Goal: Complete application form: Complete application form

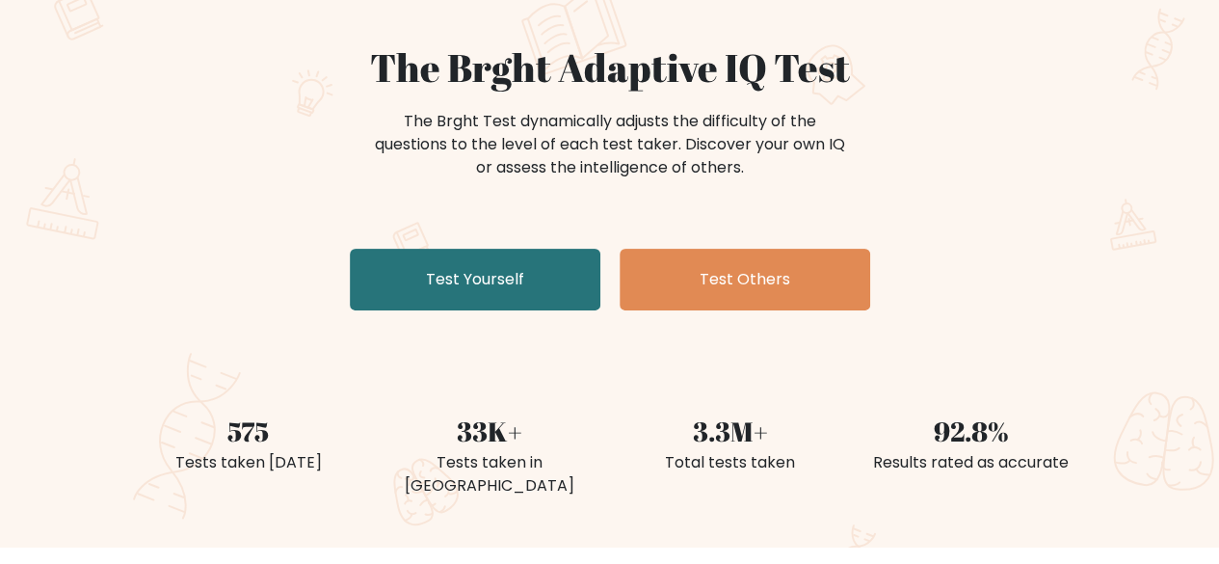
scroll to position [193, 0]
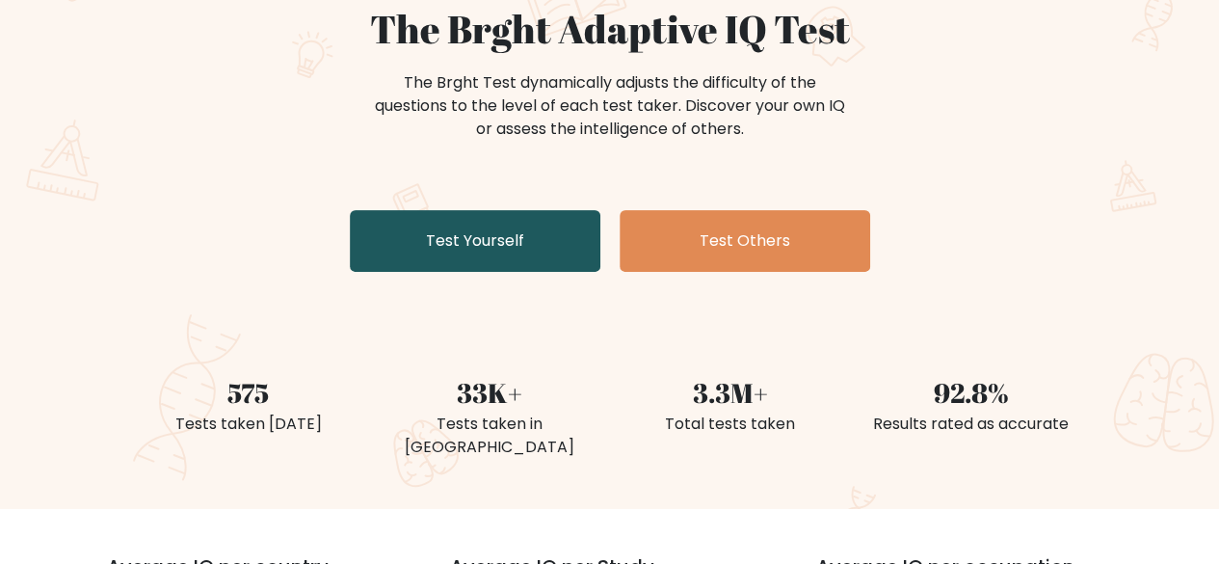
click at [457, 217] on link "Test Yourself" at bounding box center [475, 241] width 251 height 62
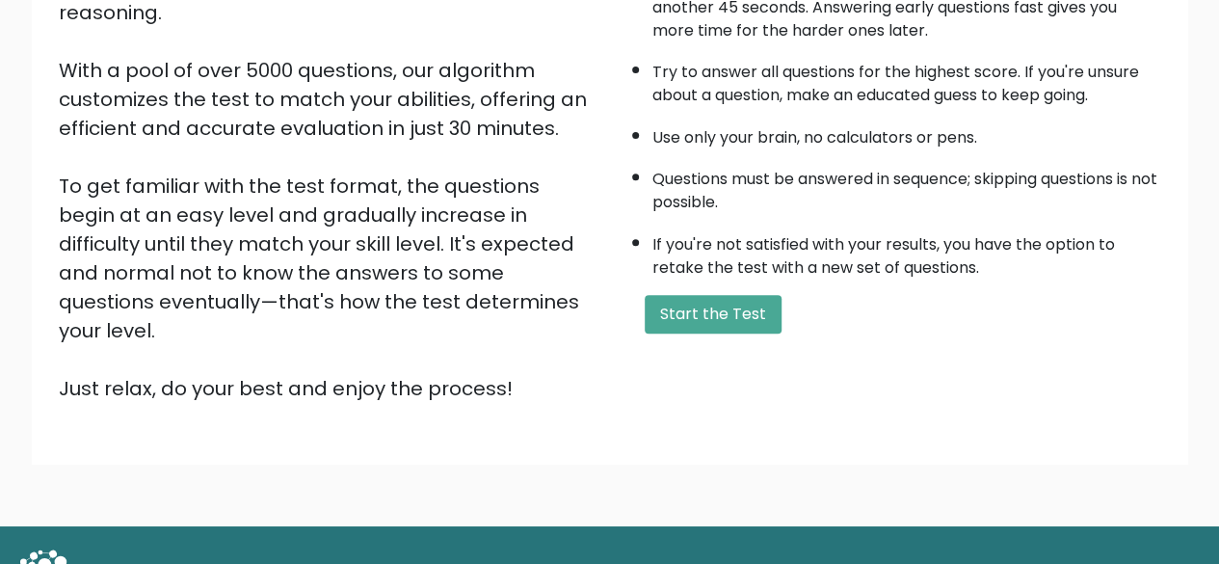
scroll to position [318, 0]
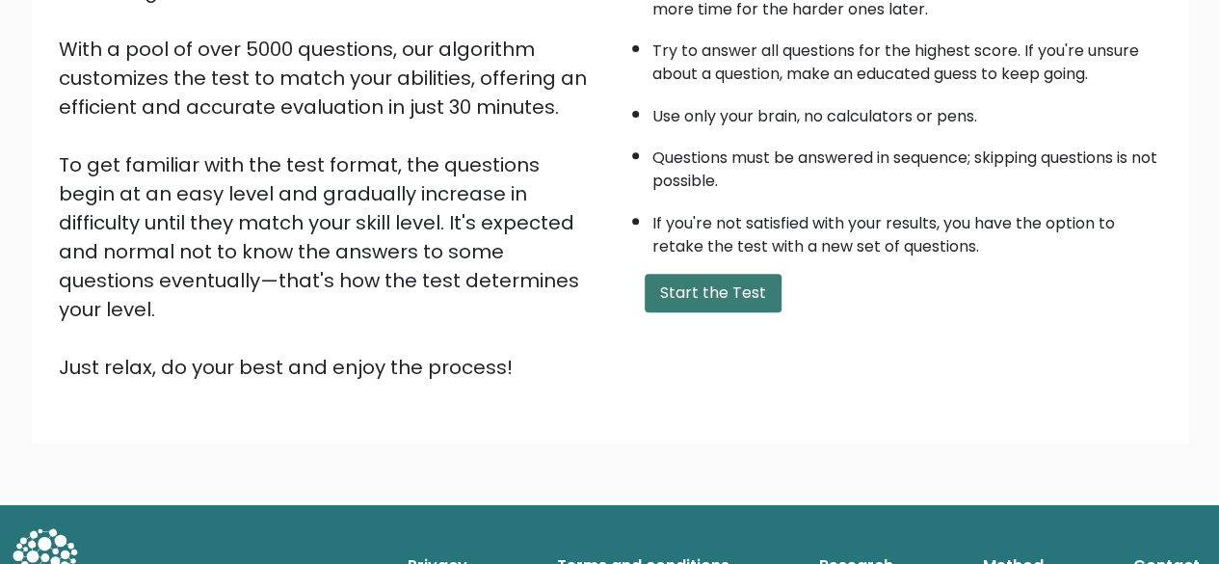
click at [743, 289] on button "Start the Test" at bounding box center [713, 293] width 137 height 39
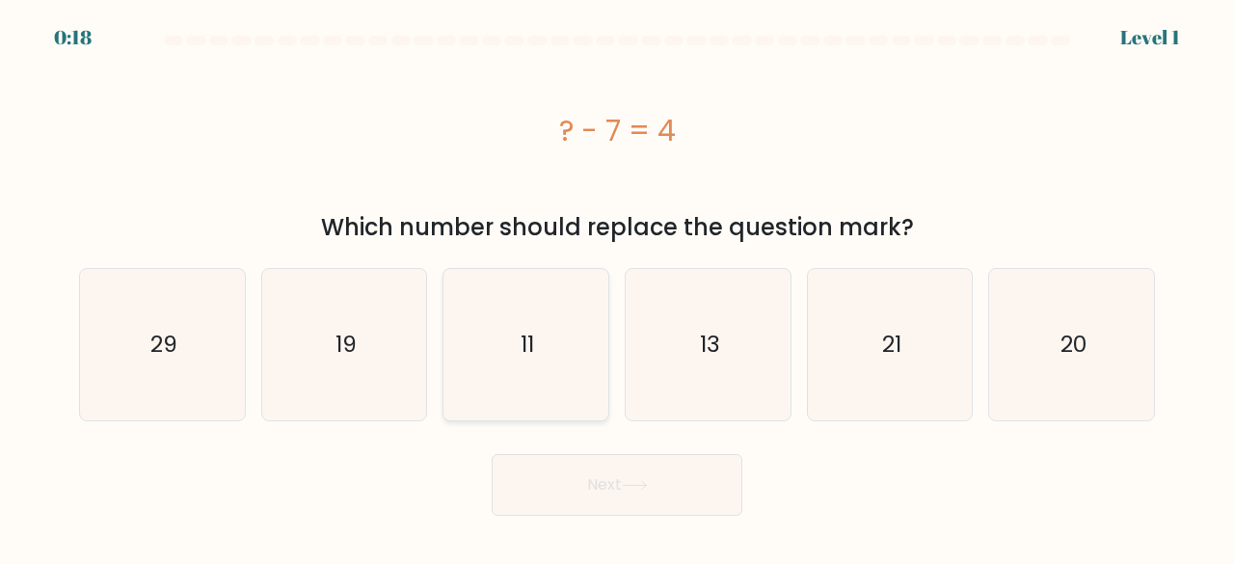
click at [520, 323] on icon "11" at bounding box center [525, 344] width 151 height 151
click at [617, 287] on input "c. 11" at bounding box center [617, 284] width 1 height 5
radio input "true"
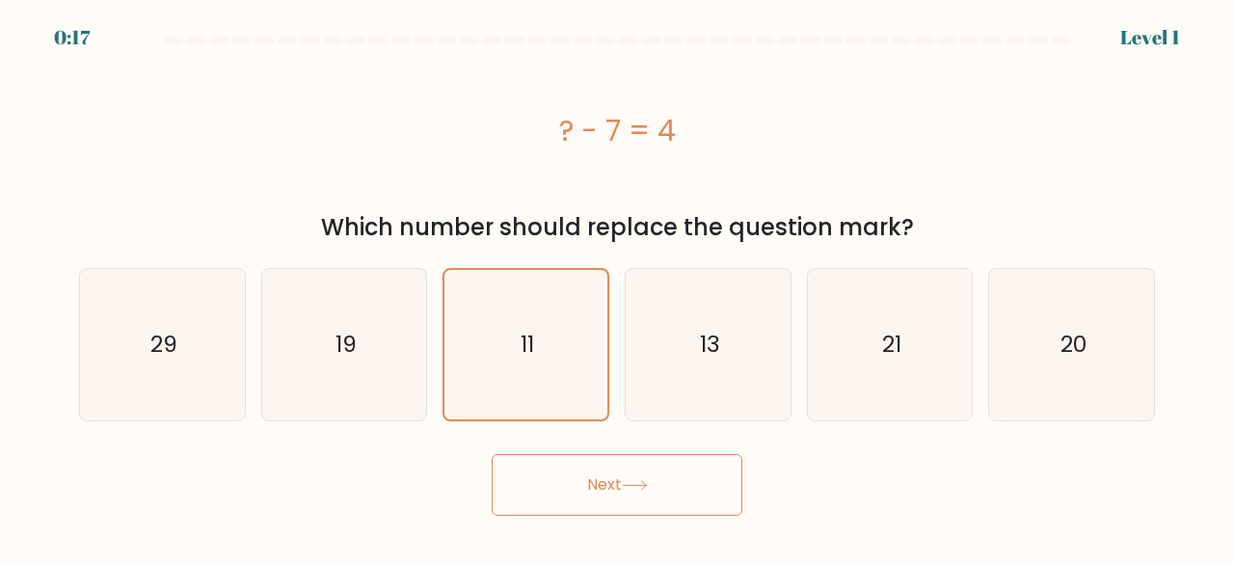
click at [609, 477] on button "Next" at bounding box center [617, 485] width 251 height 62
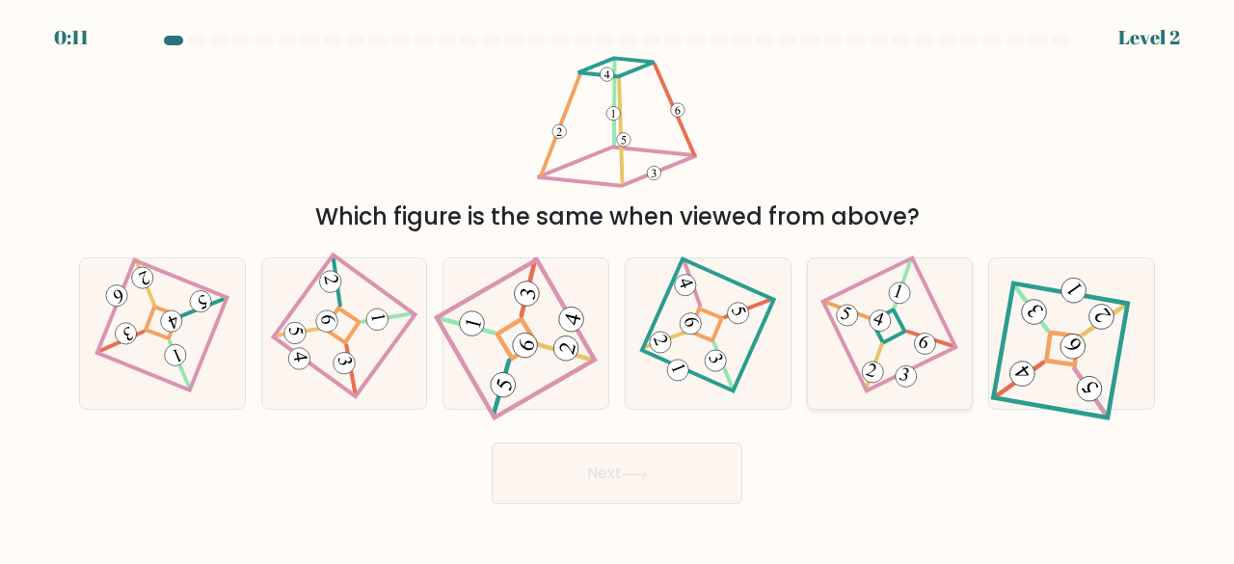
click at [926, 310] on icon at bounding box center [889, 333] width 103 height 120
click at [618, 287] on input "e." at bounding box center [617, 284] width 1 height 5
radio input "true"
click at [698, 481] on button "Next" at bounding box center [617, 473] width 251 height 62
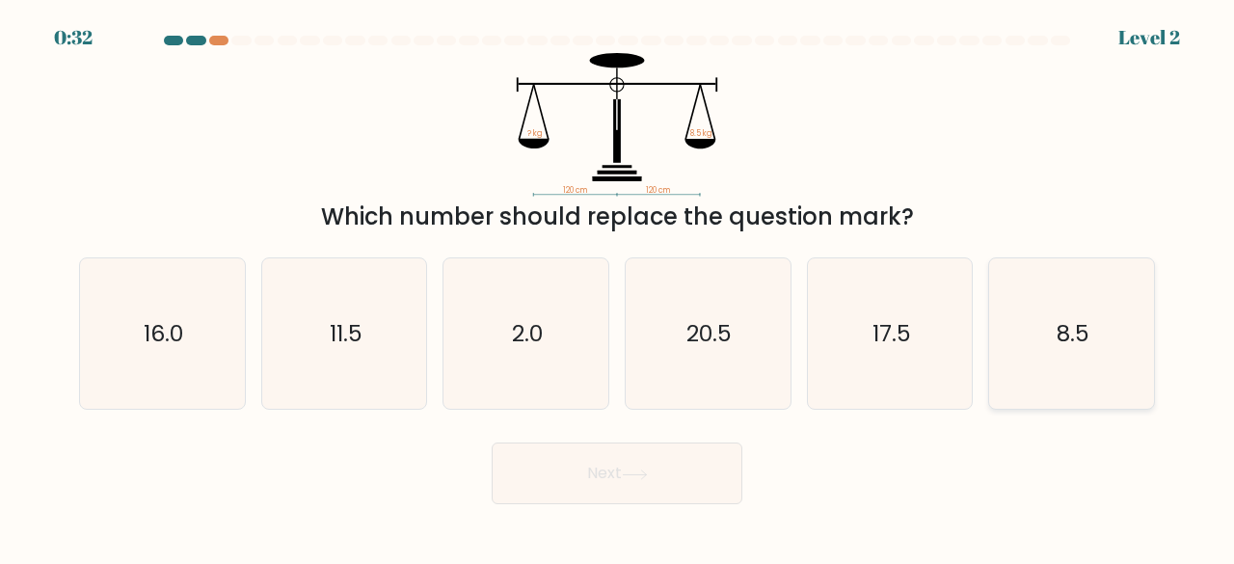
click at [1076, 348] on text "8.5" at bounding box center [1072, 333] width 33 height 32
click at [618, 287] on input "f. 8.5" at bounding box center [617, 284] width 1 height 5
radio input "true"
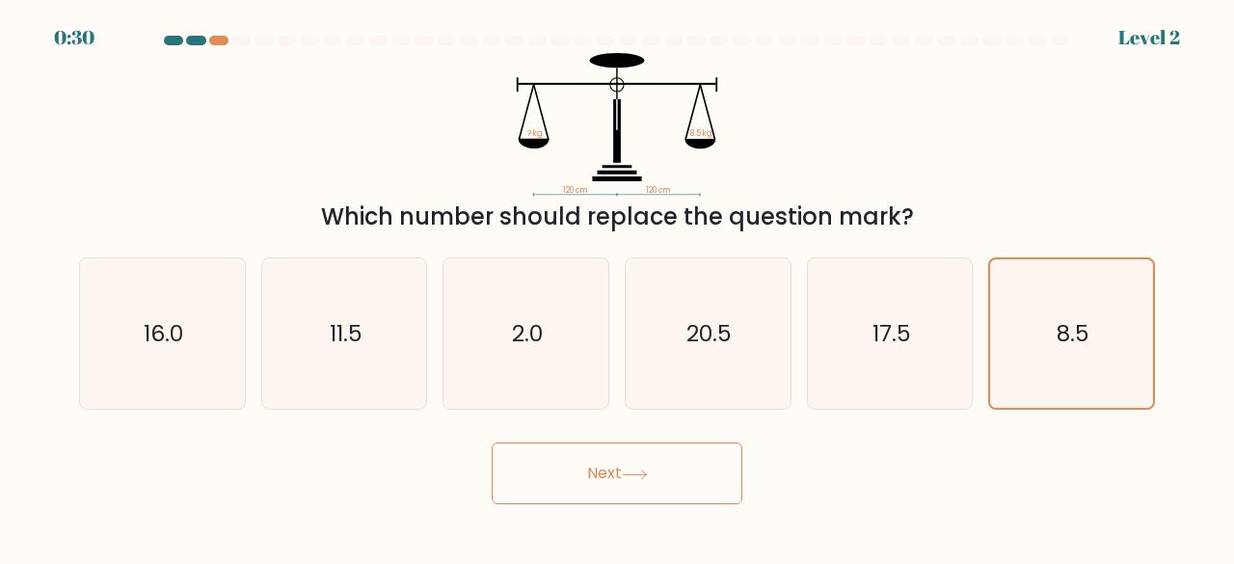
click at [636, 483] on button "Next" at bounding box center [617, 473] width 251 height 62
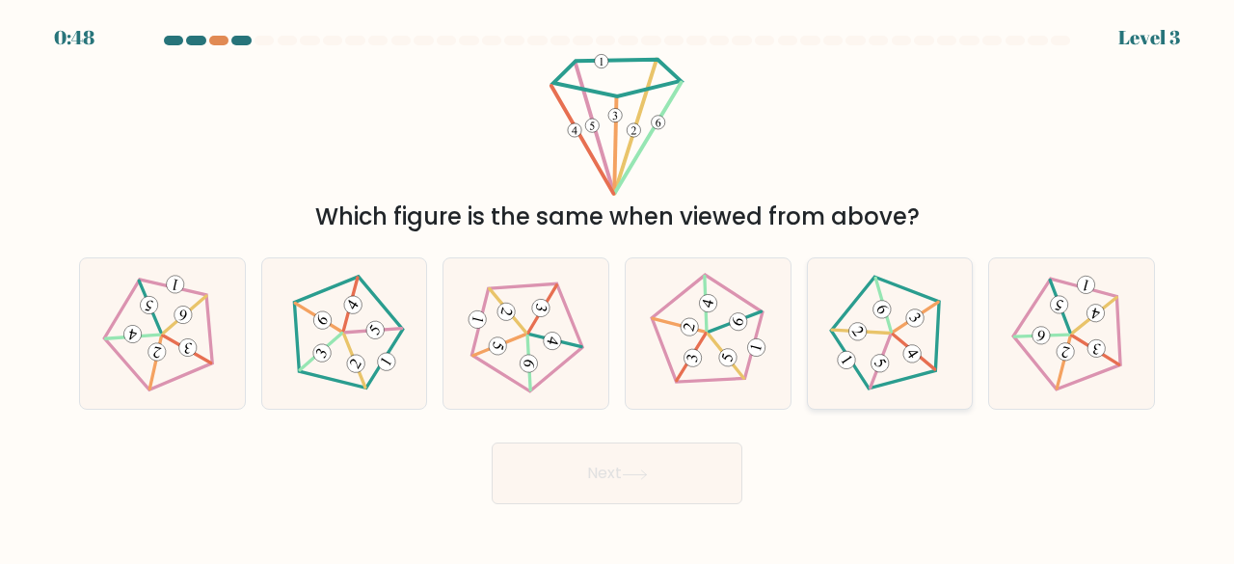
click at [918, 367] on icon at bounding box center [889, 333] width 120 height 120
click at [618, 287] on input "e." at bounding box center [617, 284] width 1 height 5
radio input "true"
click at [675, 467] on button "Next" at bounding box center [617, 473] width 251 height 62
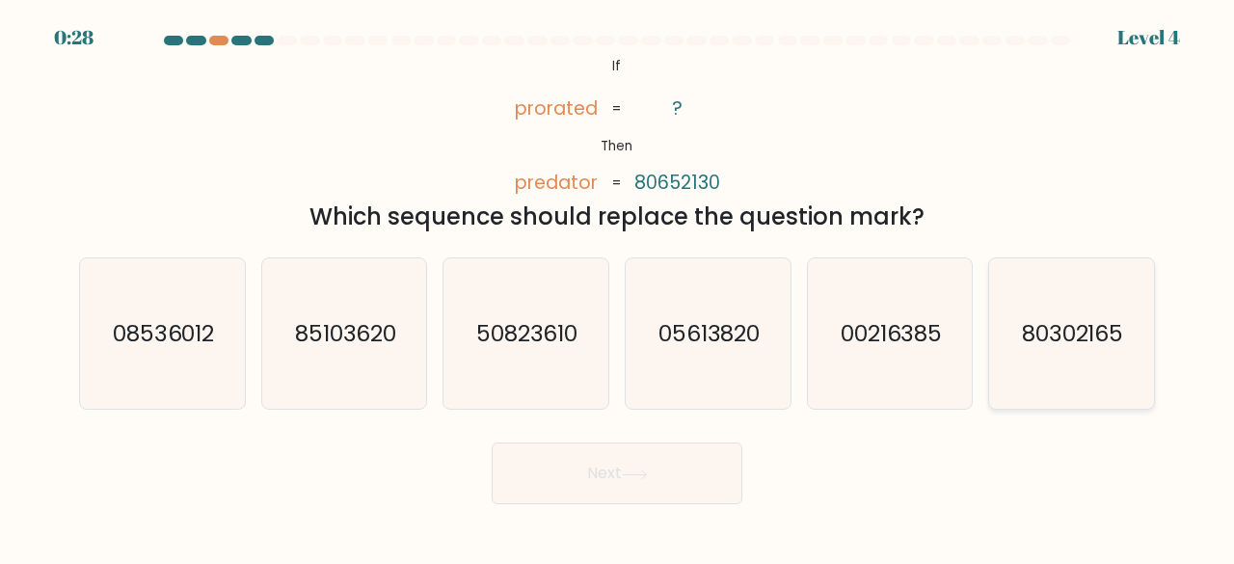
click at [1044, 345] on text "80302165" at bounding box center [1073, 333] width 102 height 32
click at [618, 287] on input "f. 80302165" at bounding box center [617, 284] width 1 height 5
radio input "true"
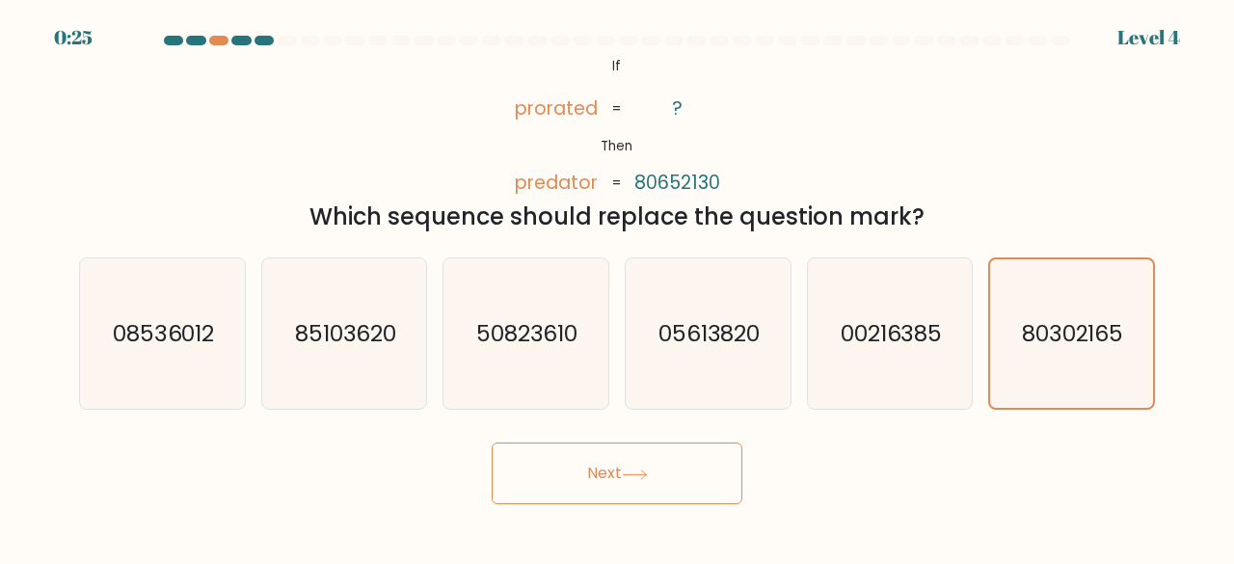
click at [644, 481] on button "Next" at bounding box center [617, 473] width 251 height 62
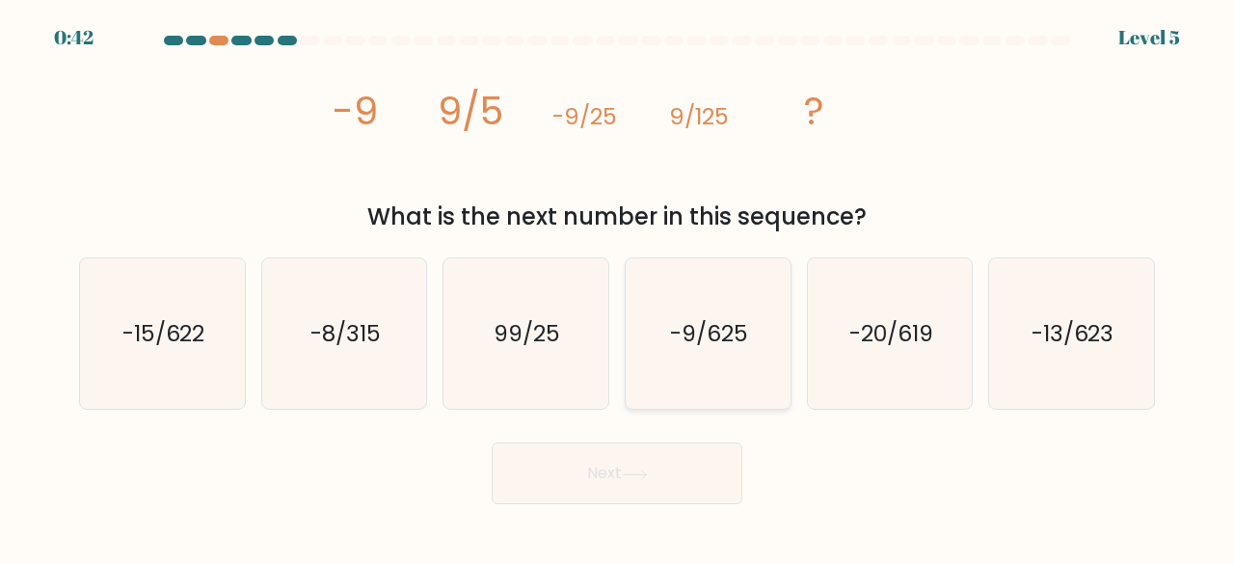
click at [715, 353] on icon "-9/625" at bounding box center [707, 333] width 151 height 151
click at [618, 287] on input "d. -9/625" at bounding box center [617, 284] width 1 height 5
radio input "true"
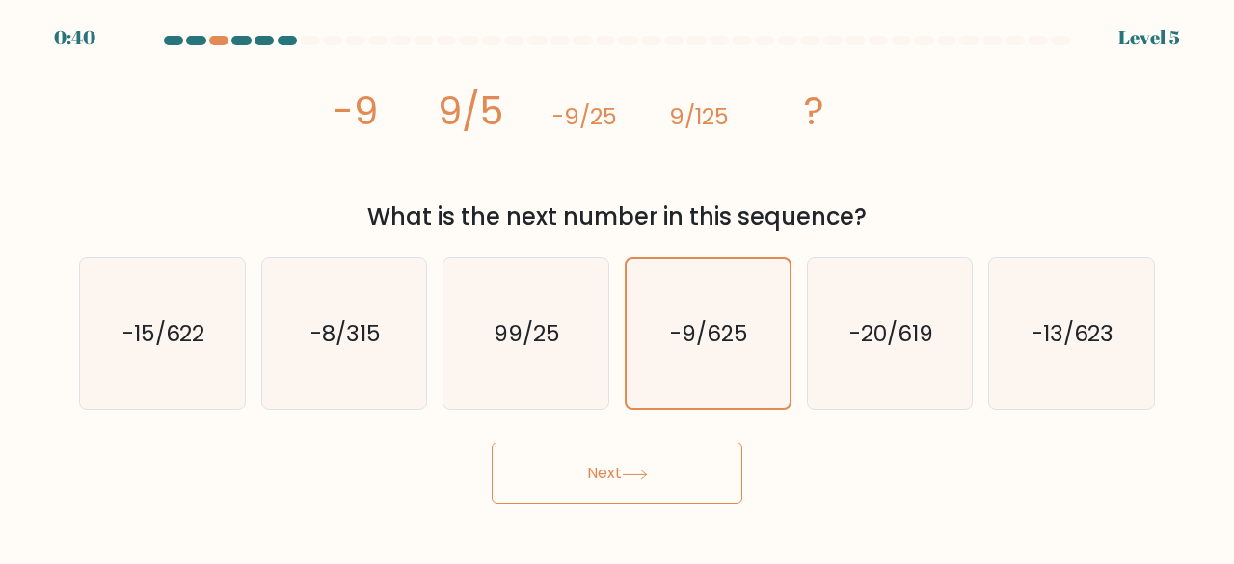
click at [690, 459] on button "Next" at bounding box center [617, 473] width 251 height 62
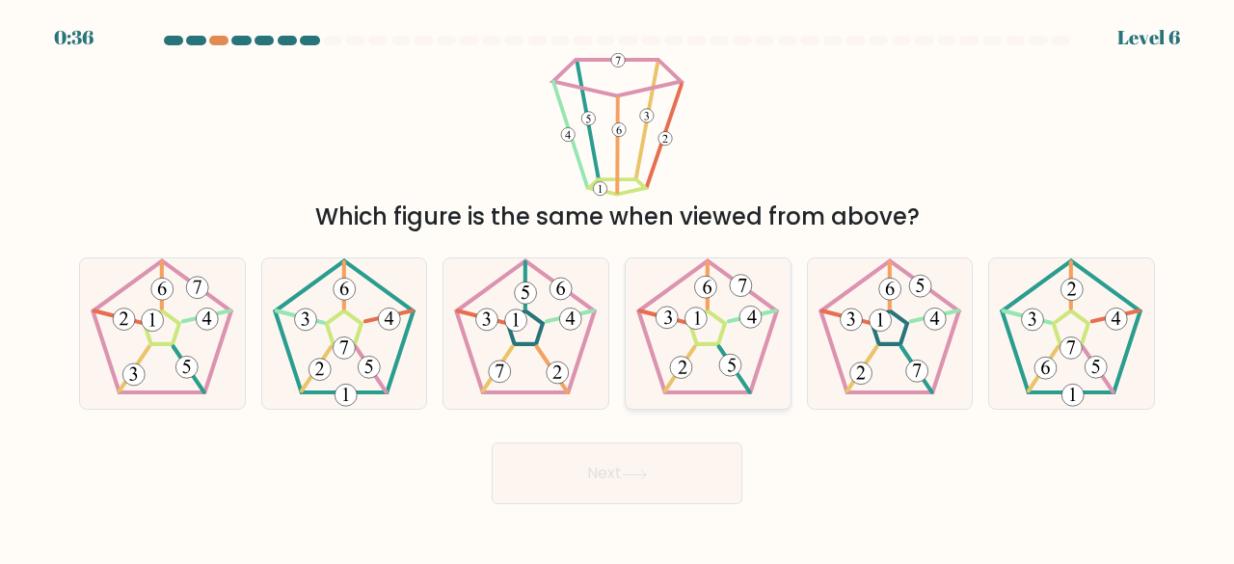
click at [721, 330] on icon at bounding box center [707, 333] width 151 height 151
click at [618, 287] on input "d." at bounding box center [617, 284] width 1 height 5
radio input "true"
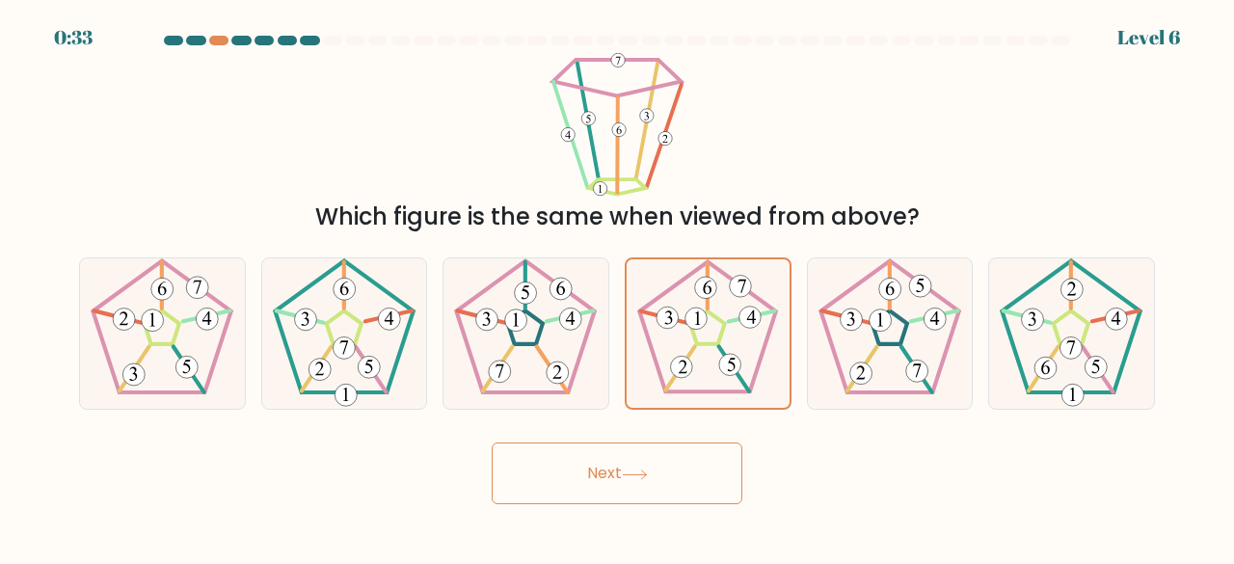
click at [718, 446] on button "Next" at bounding box center [617, 473] width 251 height 62
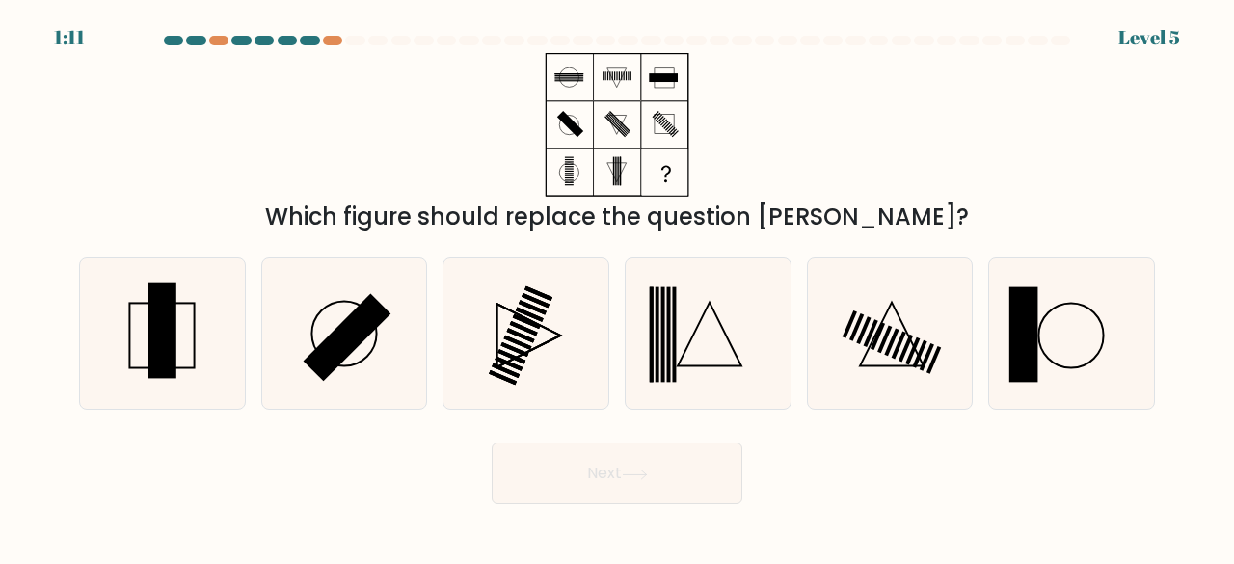
drag, startPoint x: 877, startPoint y: 90, endPoint x: 908, endPoint y: 146, distance: 63.8
click at [908, 146] on div "Which figure should replace the question mark?" at bounding box center [616, 143] width 1099 height 181
click at [905, 145] on div "Which figure should replace the question mark?" at bounding box center [616, 143] width 1099 height 181
drag, startPoint x: 905, startPoint y: 145, endPoint x: 869, endPoint y: 140, distance: 36.0
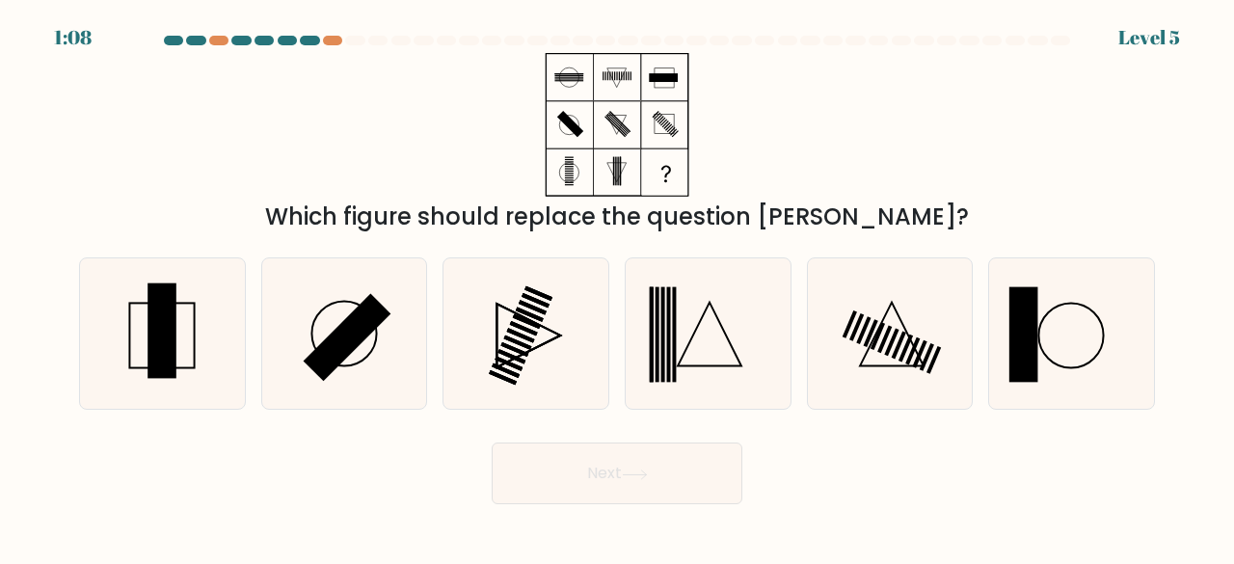
click at [869, 140] on div "Which figure should replace the question mark?" at bounding box center [616, 143] width 1099 height 181
click at [154, 307] on rect at bounding box center [161, 330] width 29 height 95
click at [617, 287] on input "a." at bounding box center [617, 284] width 1 height 5
radio input "true"
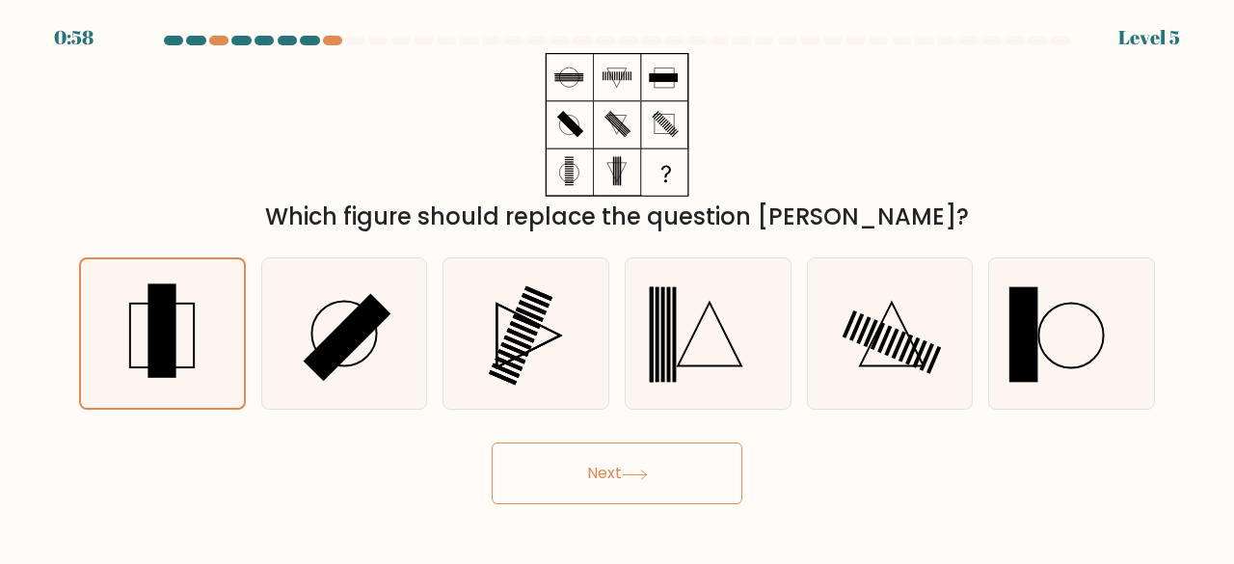
click at [648, 461] on button "Next" at bounding box center [617, 473] width 251 height 62
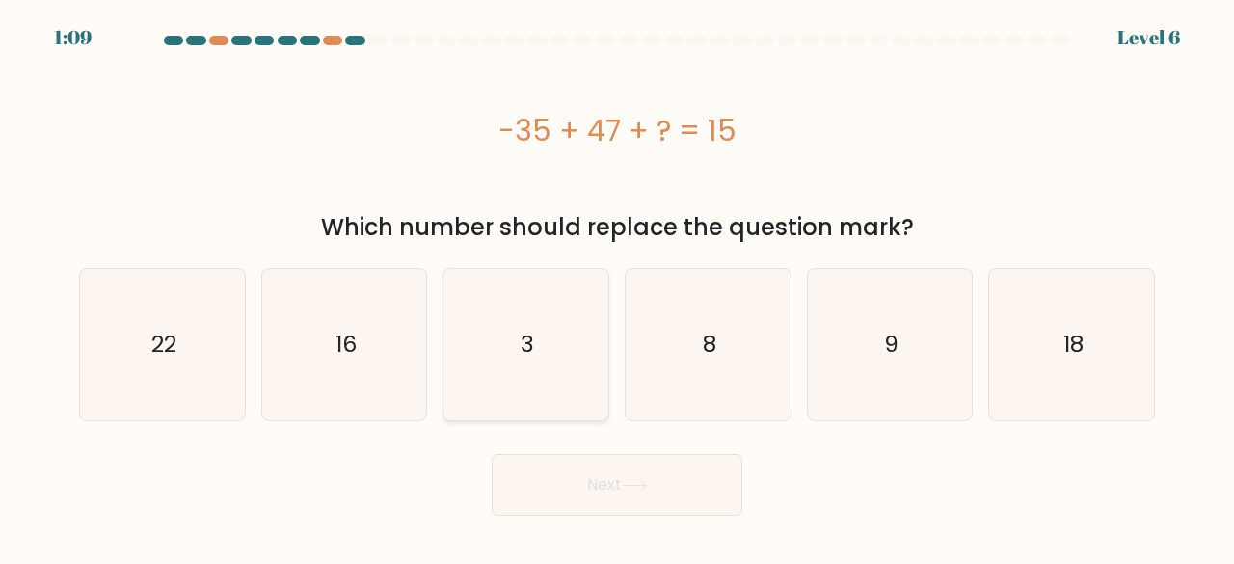
click at [495, 313] on icon "3" at bounding box center [525, 344] width 151 height 151
click at [617, 287] on input "c. 3" at bounding box center [617, 284] width 1 height 5
radio input "true"
click at [560, 491] on button "Next" at bounding box center [617, 485] width 251 height 62
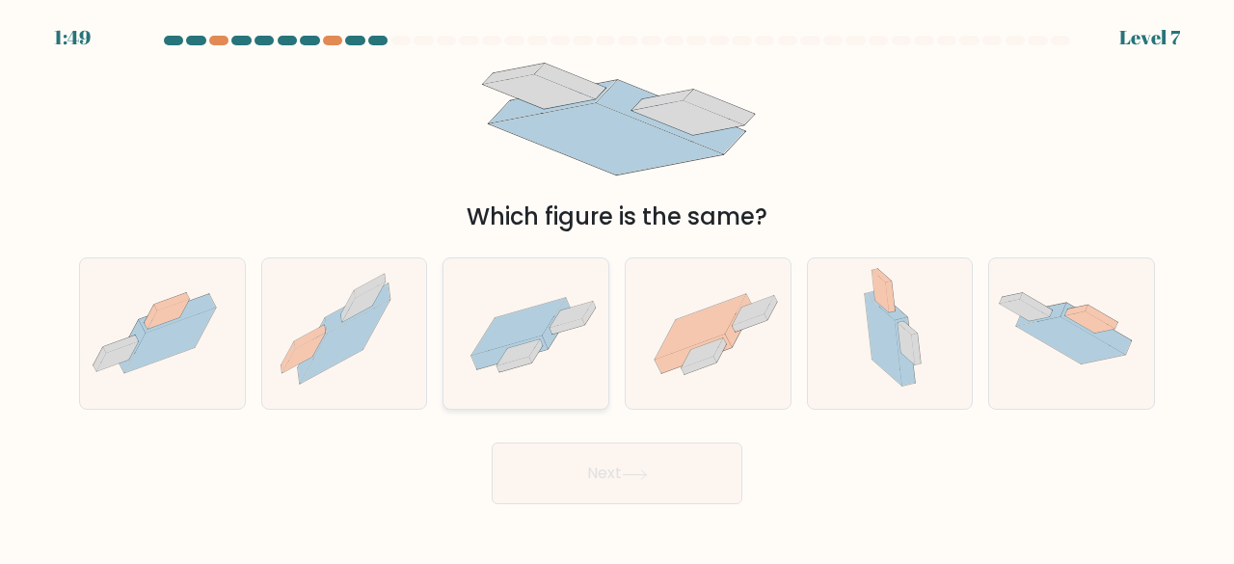
click at [518, 321] on icon at bounding box center [517, 326] width 93 height 57
click at [617, 287] on input "c." at bounding box center [617, 284] width 1 height 5
radio input "true"
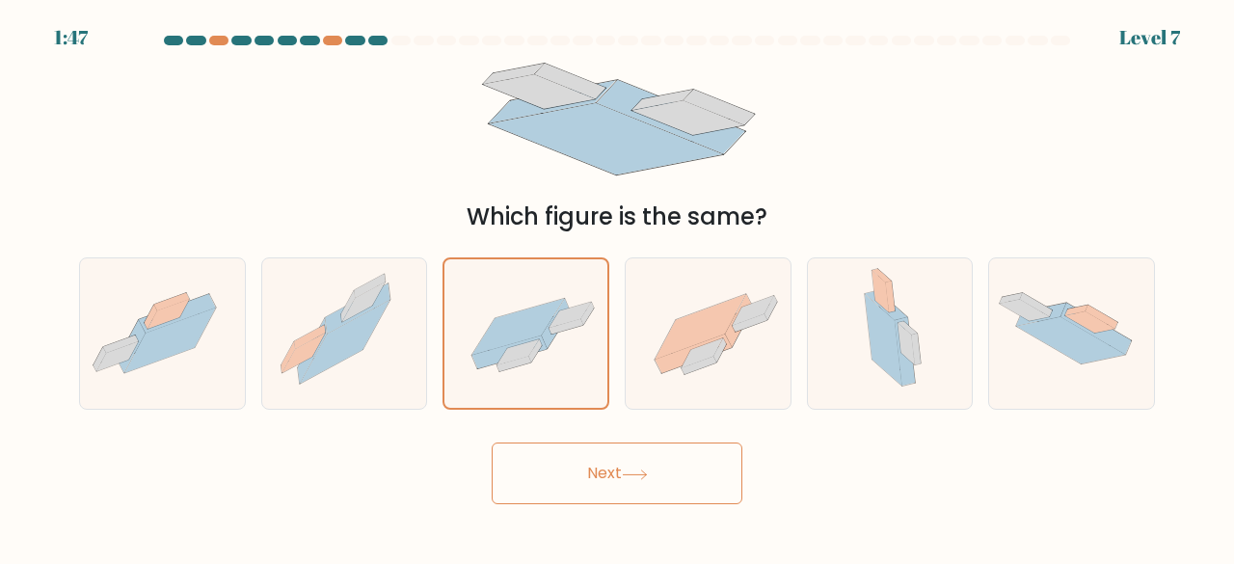
drag, startPoint x: 560, startPoint y: 476, endPoint x: 561, endPoint y: 487, distance: 10.6
click at [561, 483] on button "Next" at bounding box center [617, 473] width 251 height 62
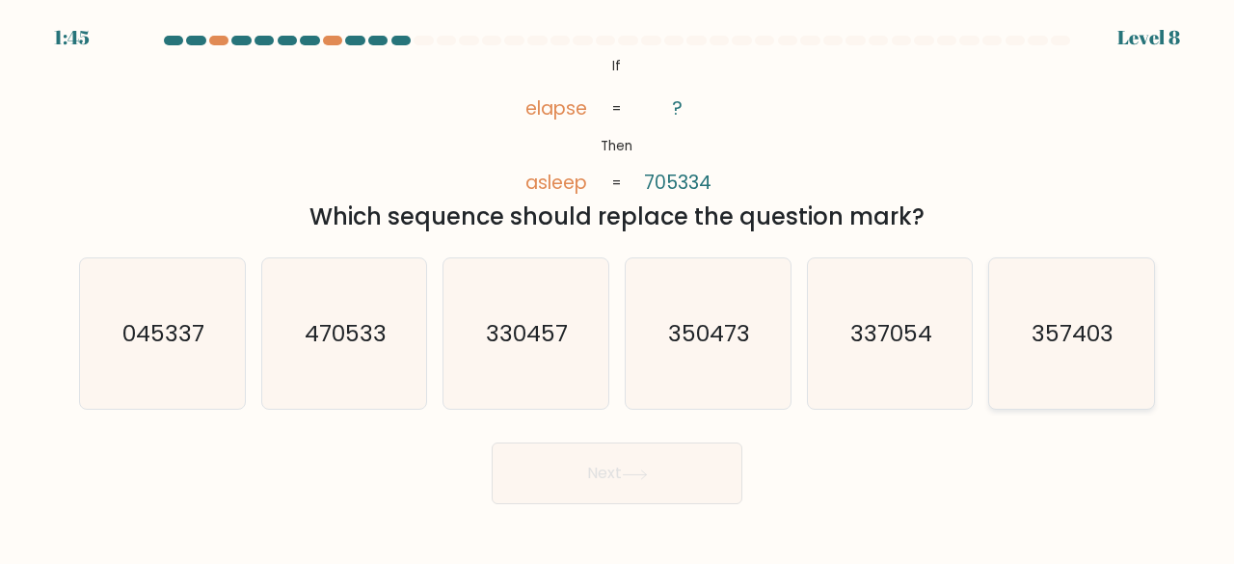
click at [1074, 369] on icon "357403" at bounding box center [1071, 333] width 151 height 151
click at [618, 287] on input "f. 357403" at bounding box center [617, 284] width 1 height 5
radio input "true"
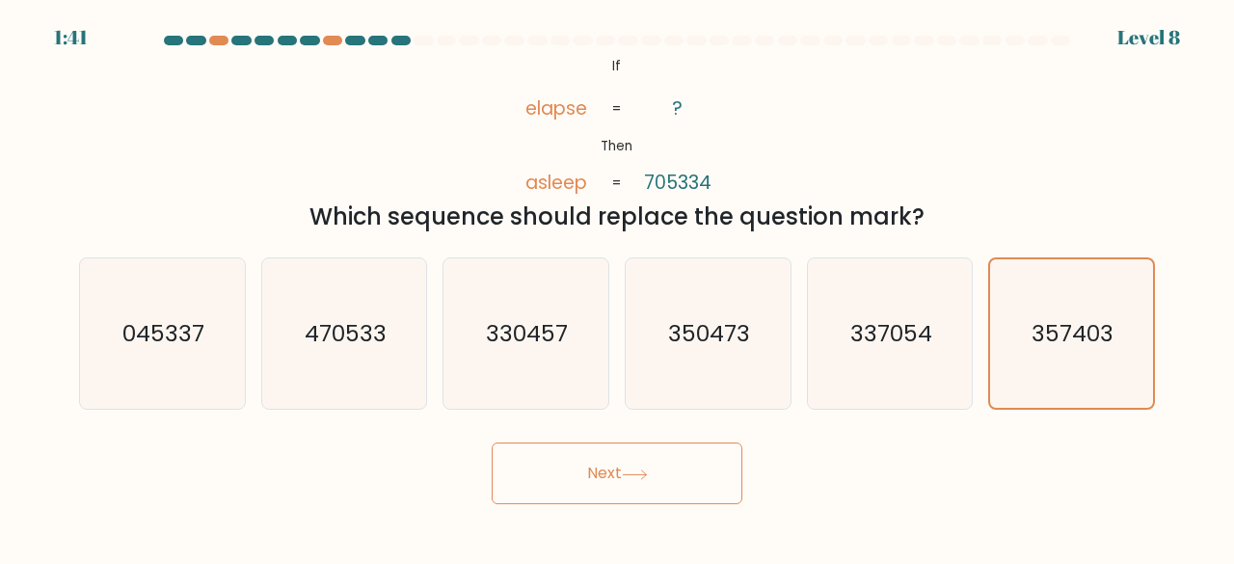
click at [673, 475] on button "Next" at bounding box center [617, 473] width 251 height 62
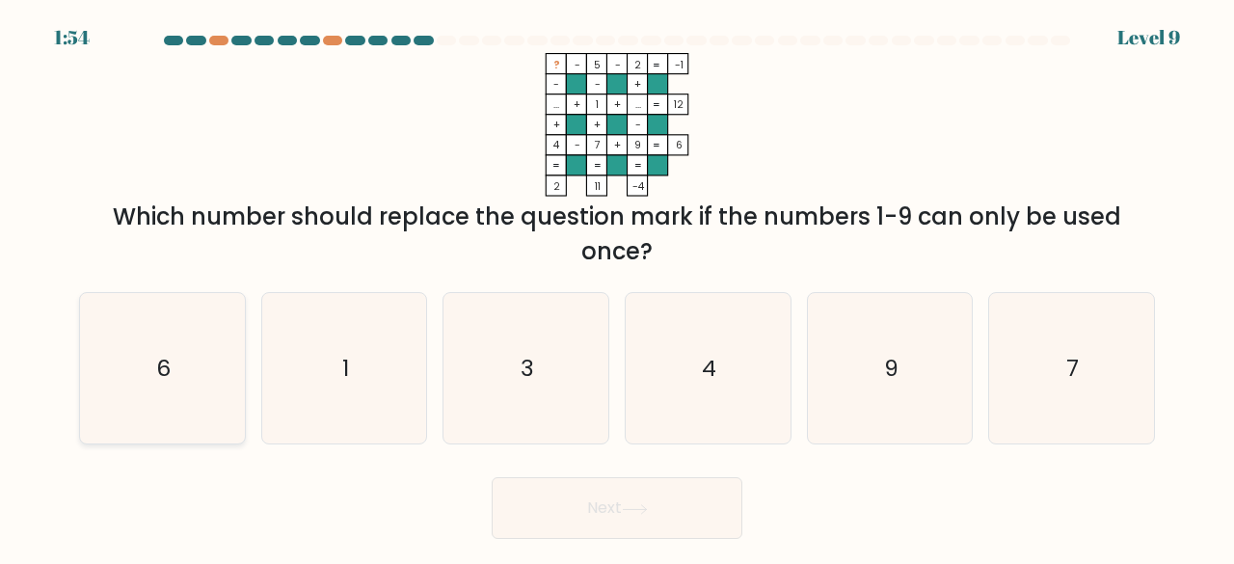
click at [104, 335] on icon "6" at bounding box center [162, 368] width 151 height 151
click at [617, 287] on input "a. 6" at bounding box center [617, 284] width 1 height 5
radio input "true"
click at [563, 511] on button "Next" at bounding box center [617, 508] width 251 height 62
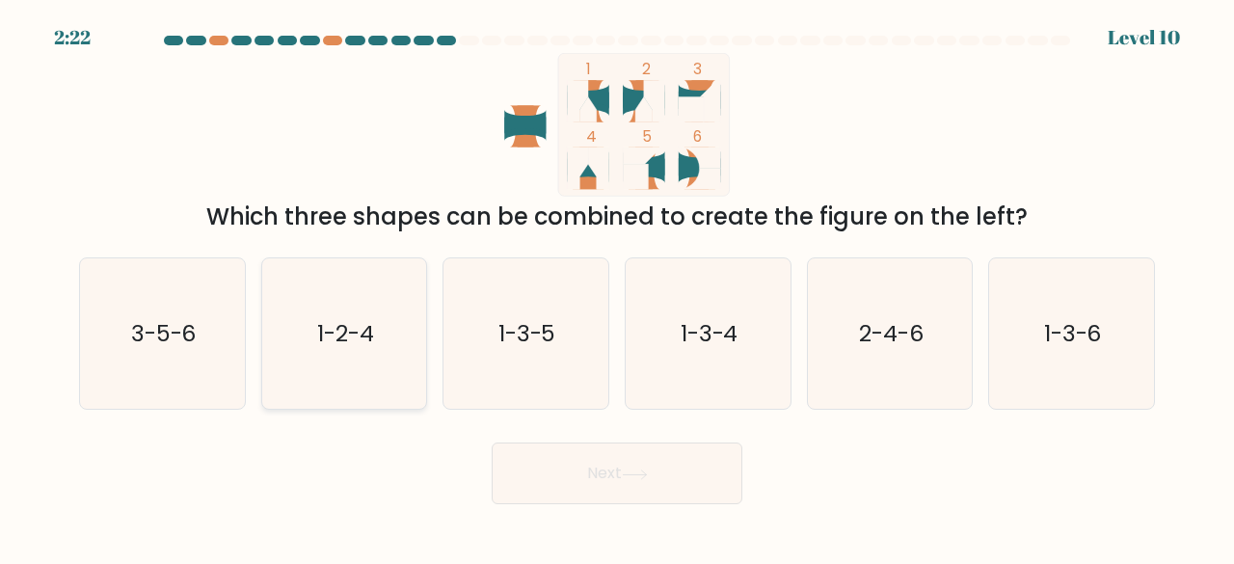
click at [316, 381] on icon "1-2-4" at bounding box center [344, 333] width 151 height 151
click at [617, 287] on input "b. 1-2-4" at bounding box center [617, 284] width 1 height 5
radio input "true"
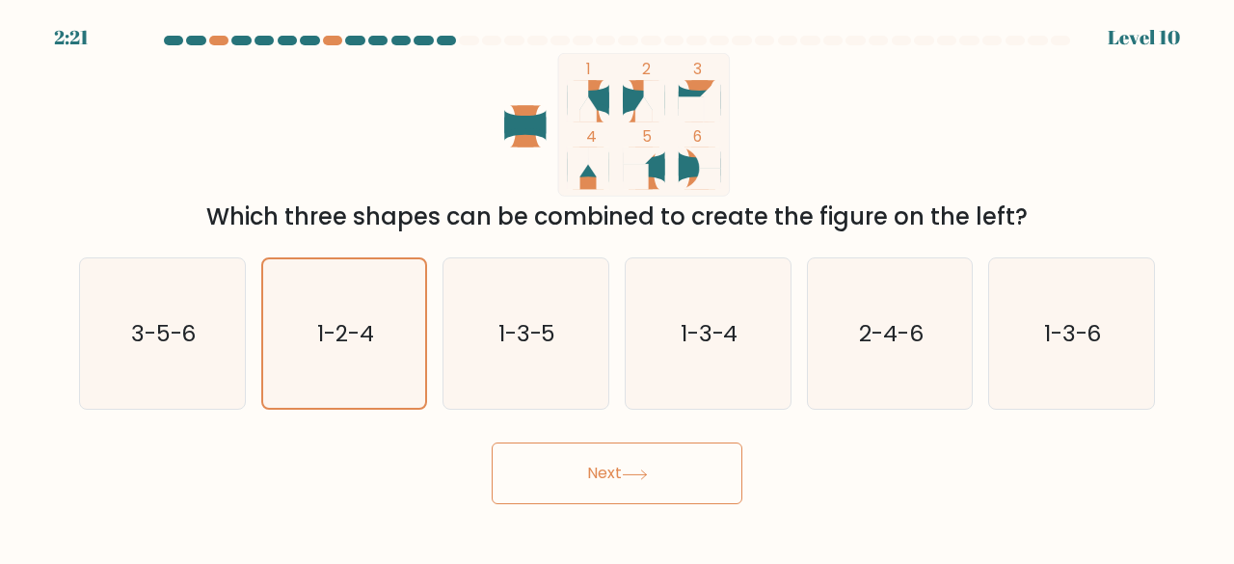
click at [581, 481] on button "Next" at bounding box center [617, 473] width 251 height 62
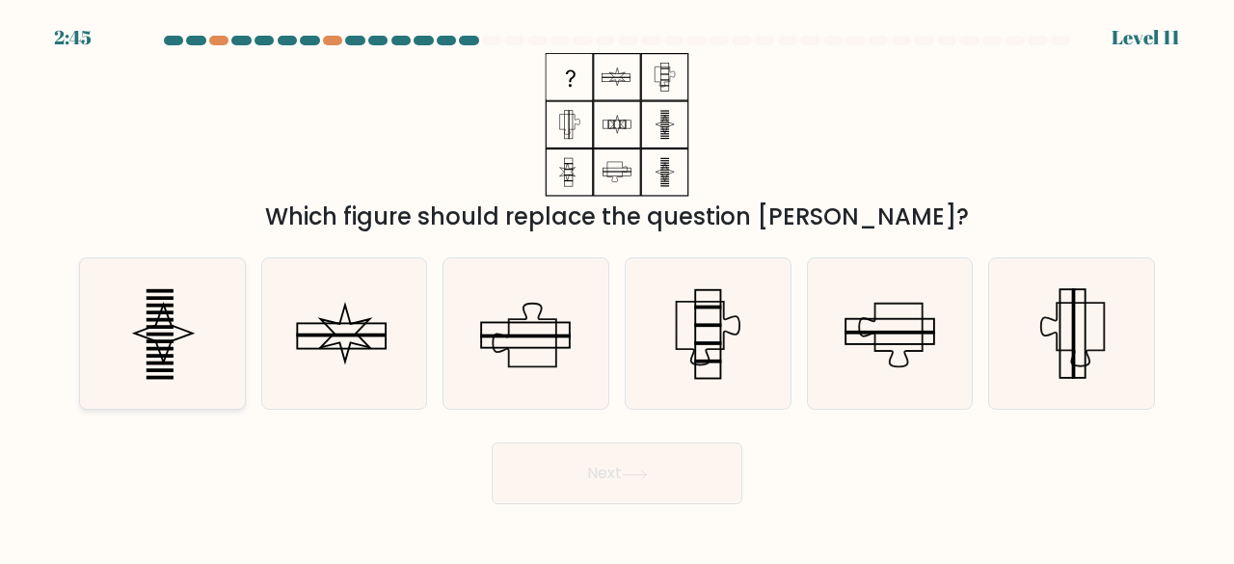
click at [120, 373] on icon at bounding box center [162, 333] width 151 height 151
click at [617, 287] on input "a." at bounding box center [617, 284] width 1 height 5
radio input "true"
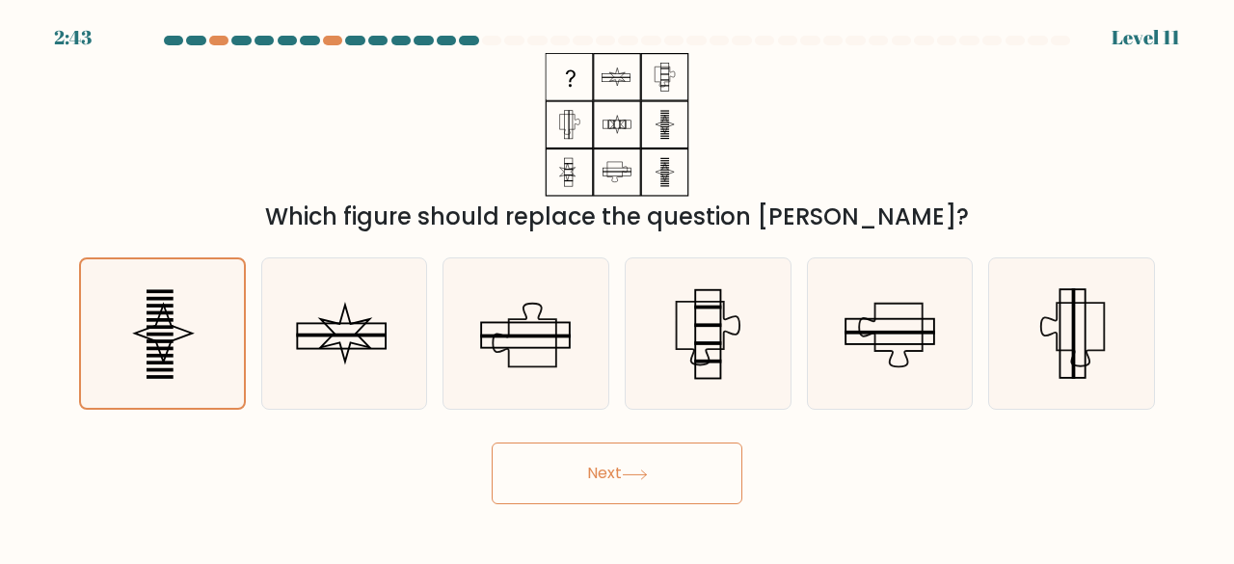
click at [614, 467] on button "Next" at bounding box center [617, 473] width 251 height 62
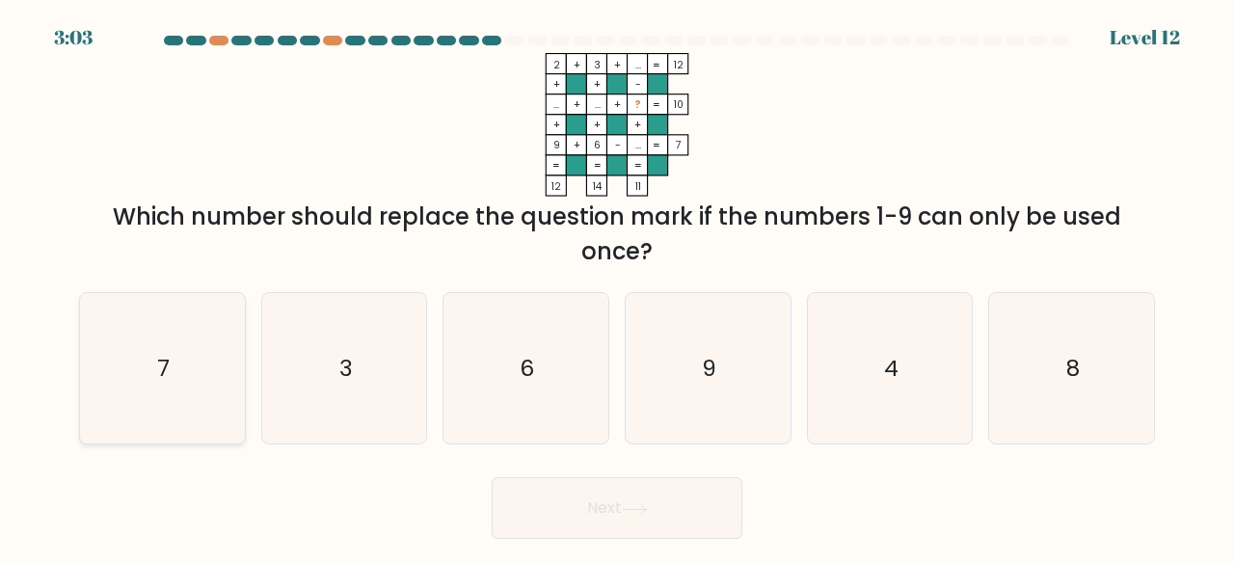
click at [154, 354] on icon "7" at bounding box center [162, 368] width 151 height 151
click at [617, 287] on input "a. 7" at bounding box center [617, 284] width 1 height 5
radio input "true"
click at [584, 492] on button "Next" at bounding box center [617, 508] width 251 height 62
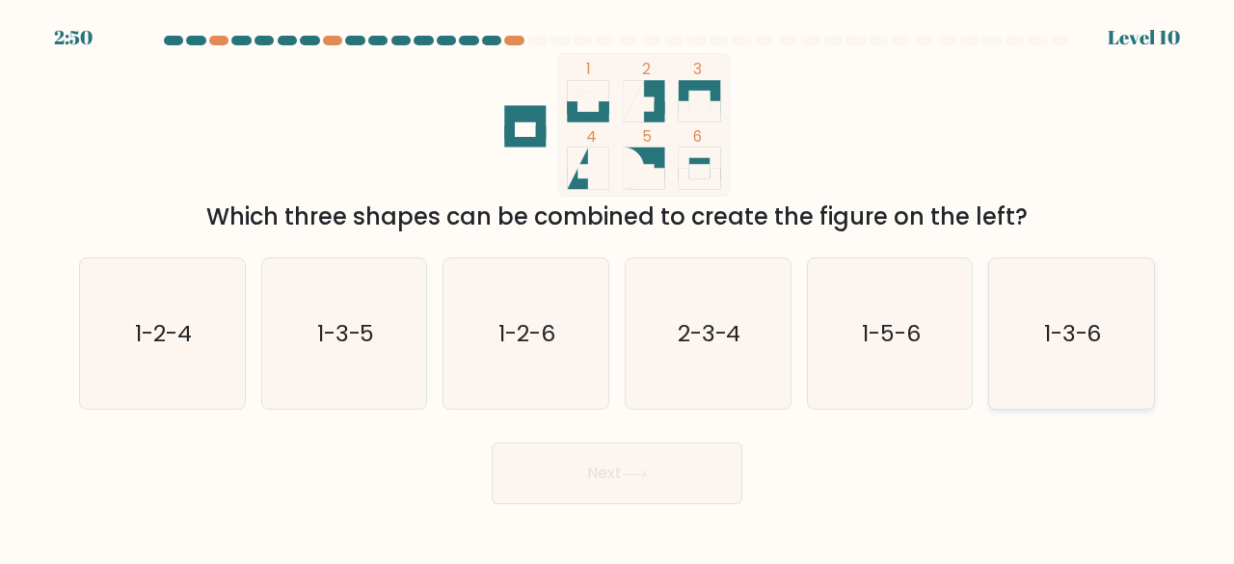
click at [1091, 334] on text "1-3-6" at bounding box center [1073, 333] width 58 height 32
click at [618, 287] on input "f. 1-3-6" at bounding box center [617, 284] width 1 height 5
radio input "true"
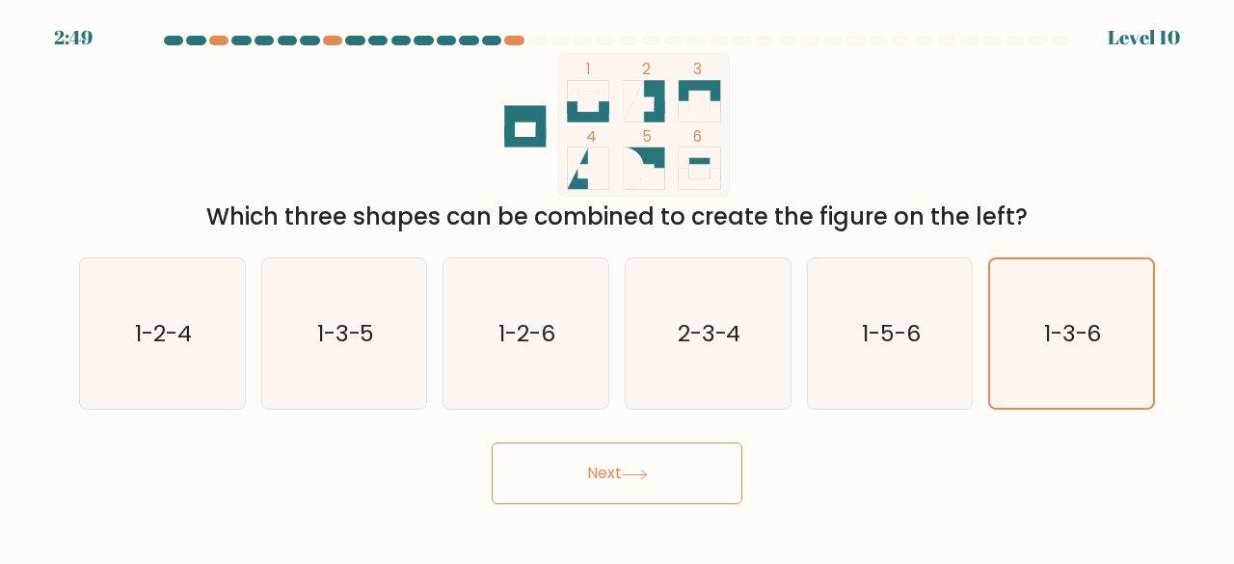
click at [597, 477] on button "Next" at bounding box center [617, 473] width 251 height 62
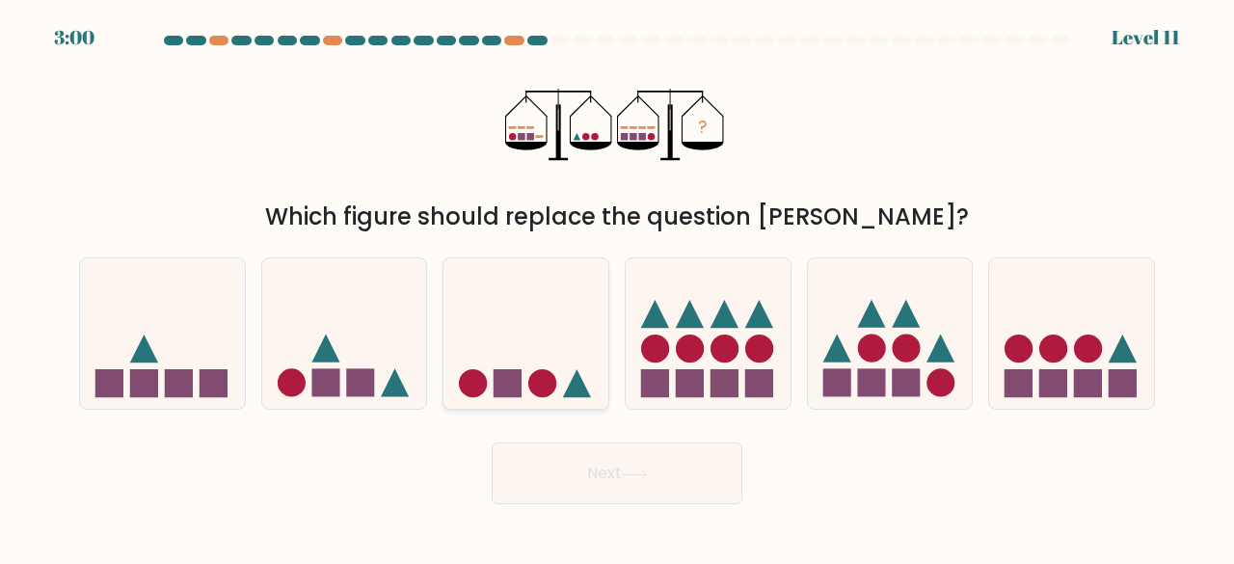
click at [532, 361] on icon at bounding box center [525, 333] width 165 height 136
click at [617, 287] on input "c." at bounding box center [617, 284] width 1 height 5
radio input "true"
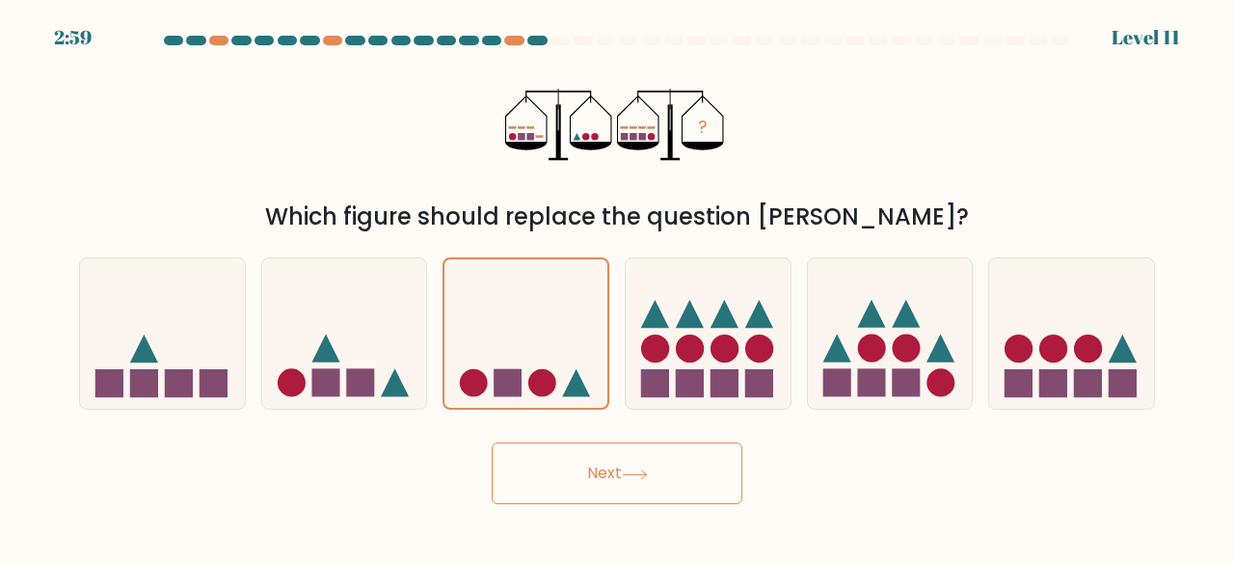
click at [595, 477] on button "Next" at bounding box center [617, 473] width 251 height 62
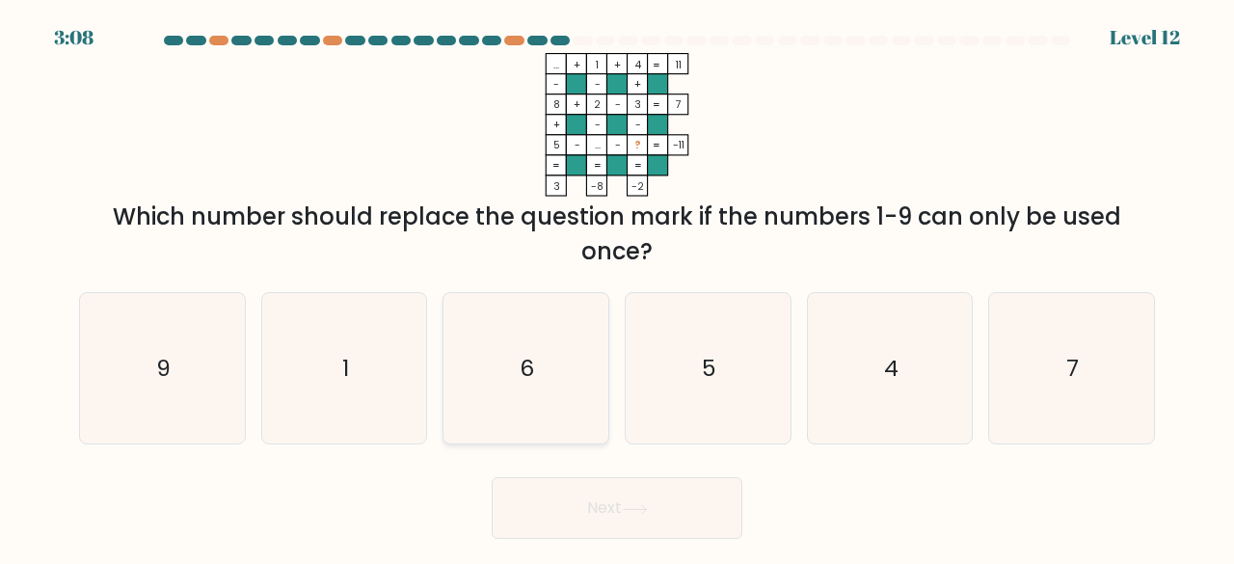
drag, startPoint x: 571, startPoint y: 374, endPoint x: 571, endPoint y: 413, distance: 38.6
click at [571, 383] on icon "6" at bounding box center [525, 368] width 151 height 151
click at [617, 287] on input "c. 6" at bounding box center [617, 284] width 1 height 5
radio input "true"
click at [586, 496] on button "Next" at bounding box center [617, 508] width 251 height 62
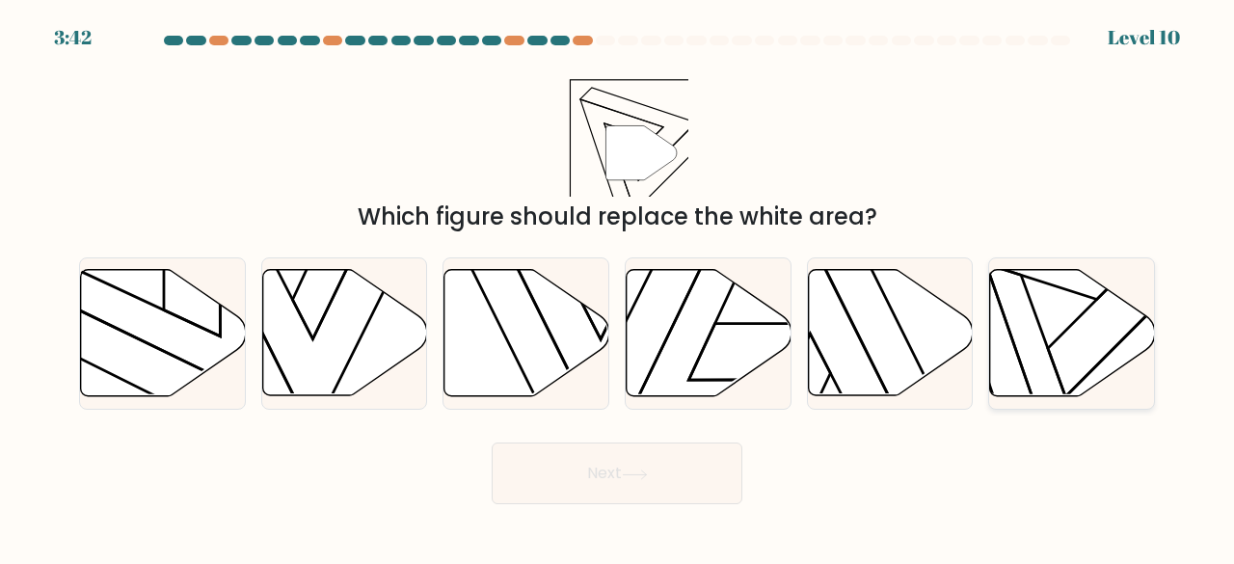
click at [1002, 320] on icon at bounding box center [1072, 333] width 165 height 126
click at [618, 287] on input "f." at bounding box center [617, 284] width 1 height 5
radio input "true"
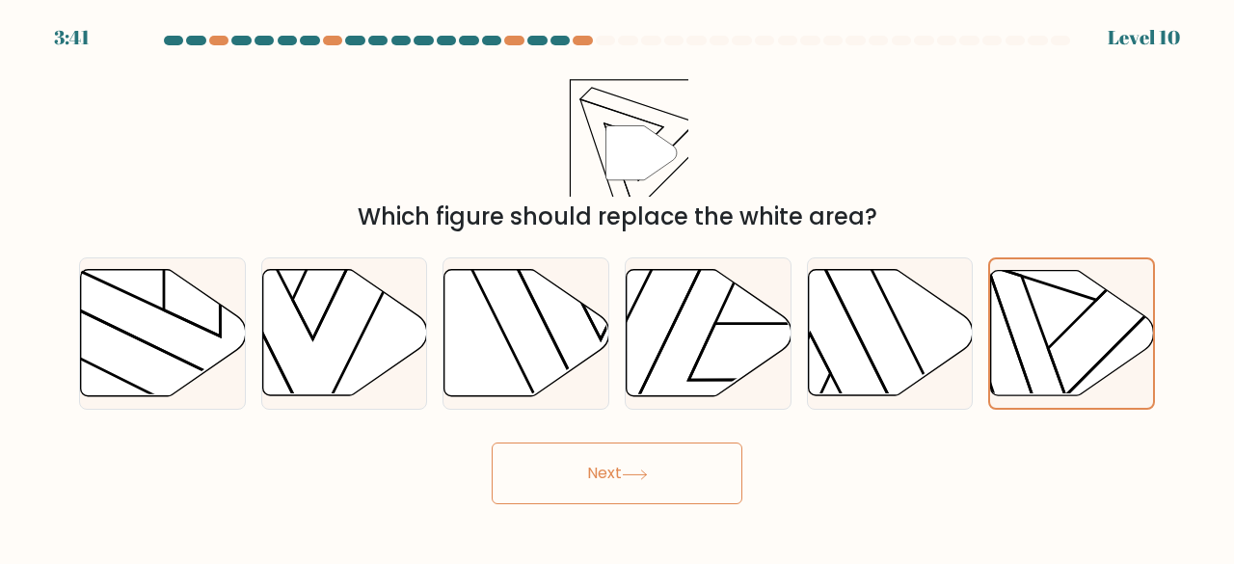
click at [592, 495] on button "Next" at bounding box center [617, 473] width 251 height 62
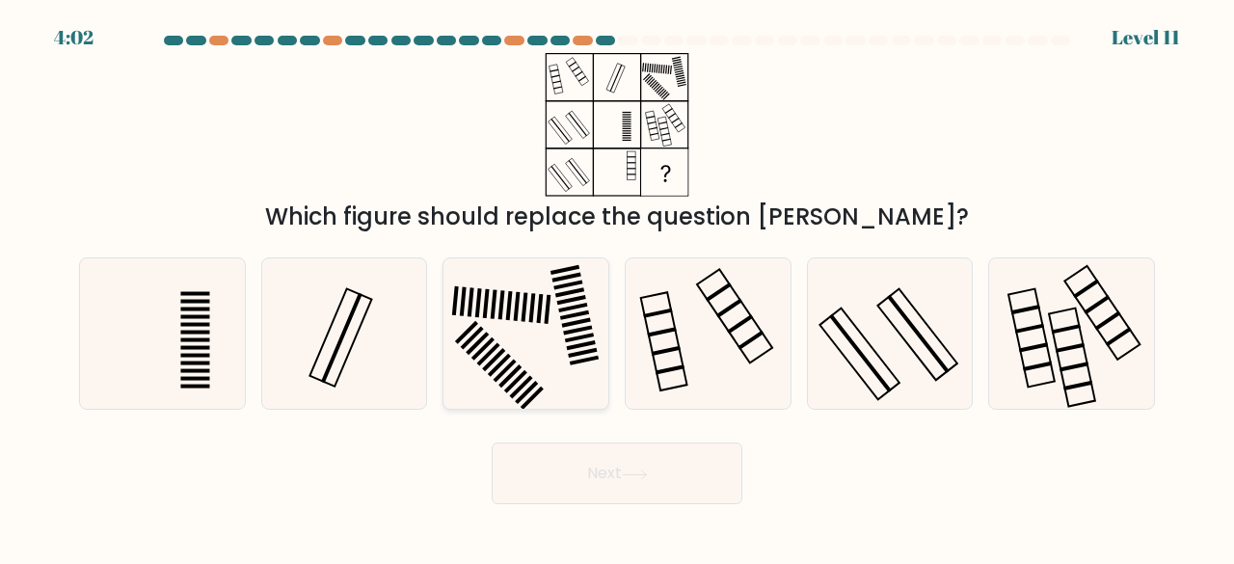
drag, startPoint x: 492, startPoint y: 337, endPoint x: 504, endPoint y: 367, distance: 32.4
click at [497, 347] on icon at bounding box center [525, 333] width 151 height 151
click at [617, 287] on input "c." at bounding box center [617, 284] width 1 height 5
radio input "true"
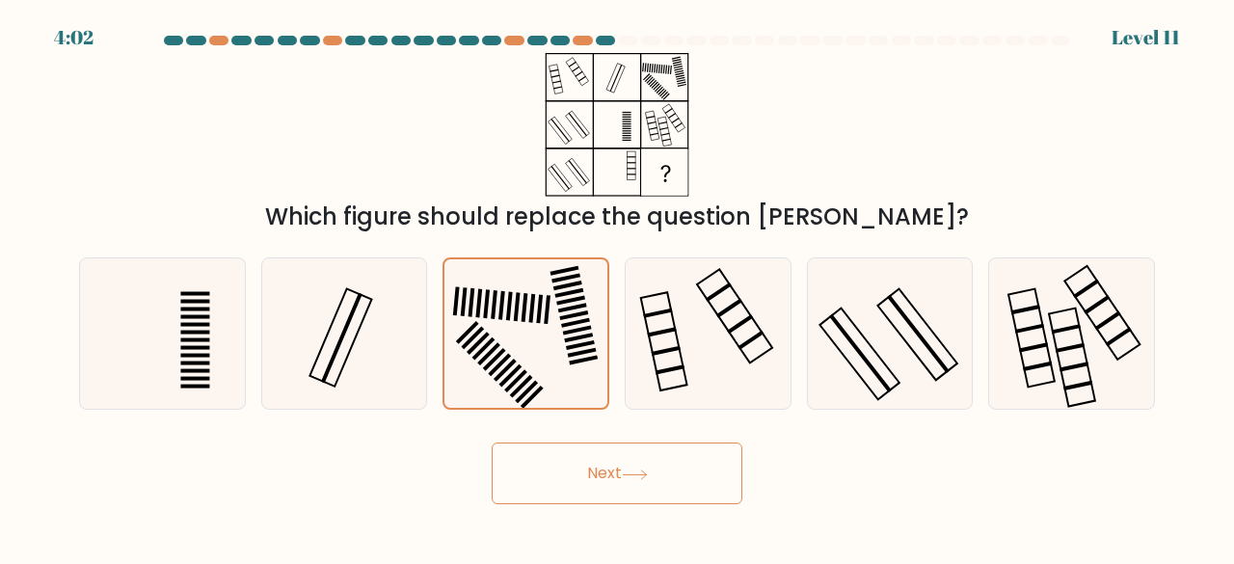
click at [640, 469] on icon at bounding box center [635, 474] width 26 height 11
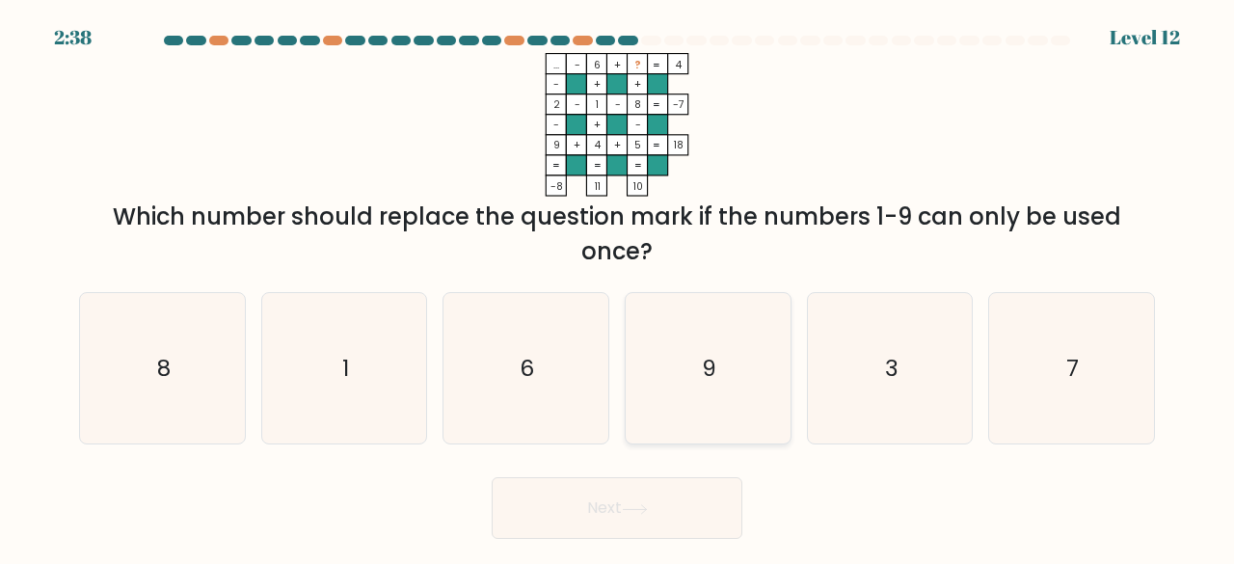
click at [665, 368] on icon "9" at bounding box center [707, 368] width 151 height 151
click at [618, 287] on input "d. 9" at bounding box center [617, 284] width 1 height 5
radio input "true"
click at [654, 511] on button "Next" at bounding box center [617, 508] width 251 height 62
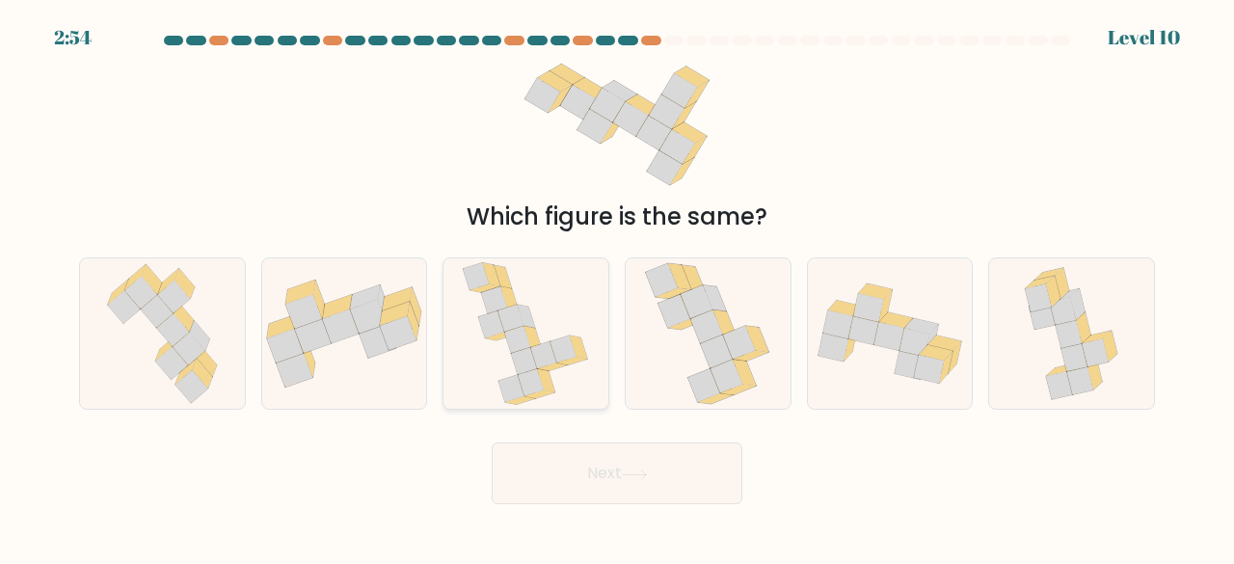
drag, startPoint x: 503, startPoint y: 289, endPoint x: 506, endPoint y: 313, distance: 24.3
click at [503, 296] on icon at bounding box center [525, 333] width 127 height 151
click at [617, 287] on input "c." at bounding box center [617, 284] width 1 height 5
radio input "true"
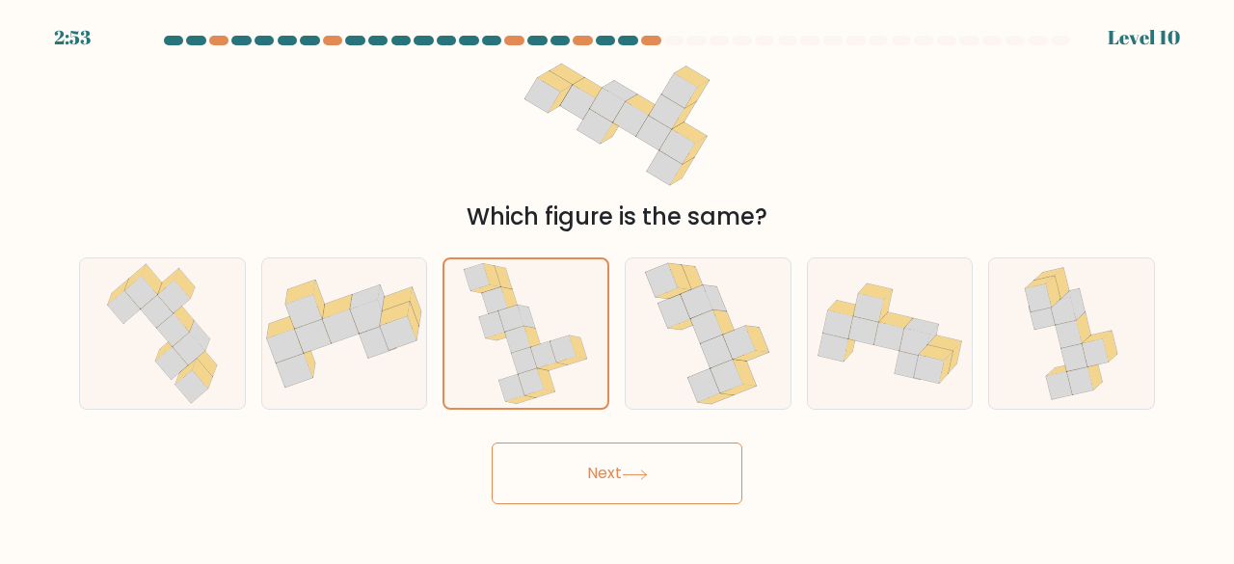
click at [612, 448] on button "Next" at bounding box center [617, 473] width 251 height 62
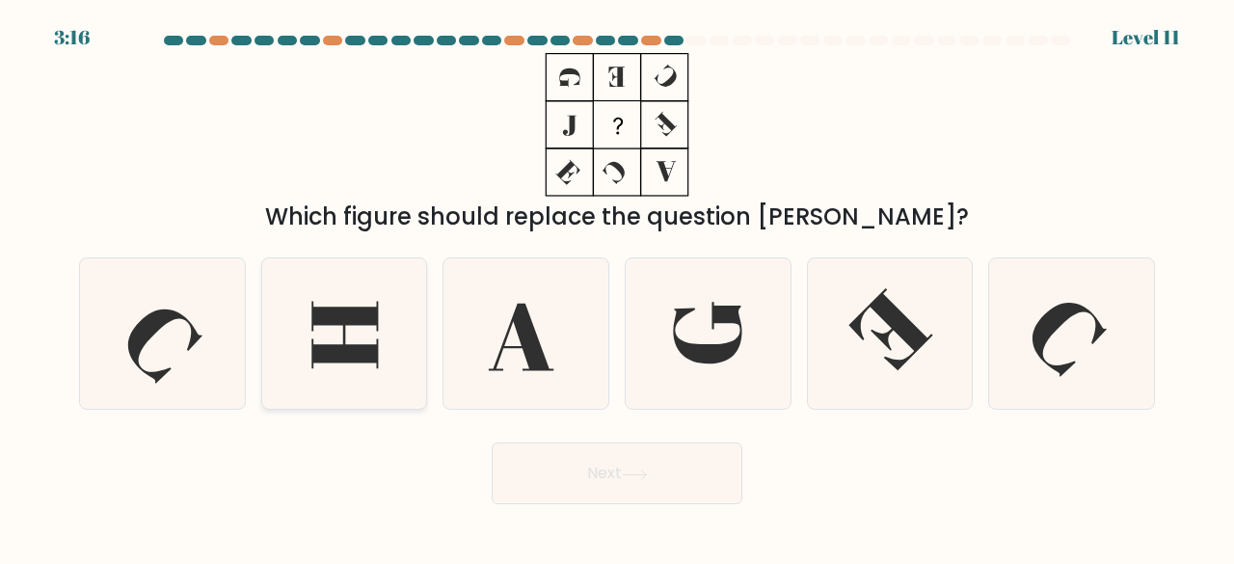
click at [375, 376] on icon at bounding box center [344, 333] width 151 height 151
click at [617, 287] on input "b." at bounding box center [617, 284] width 1 height 5
radio input "true"
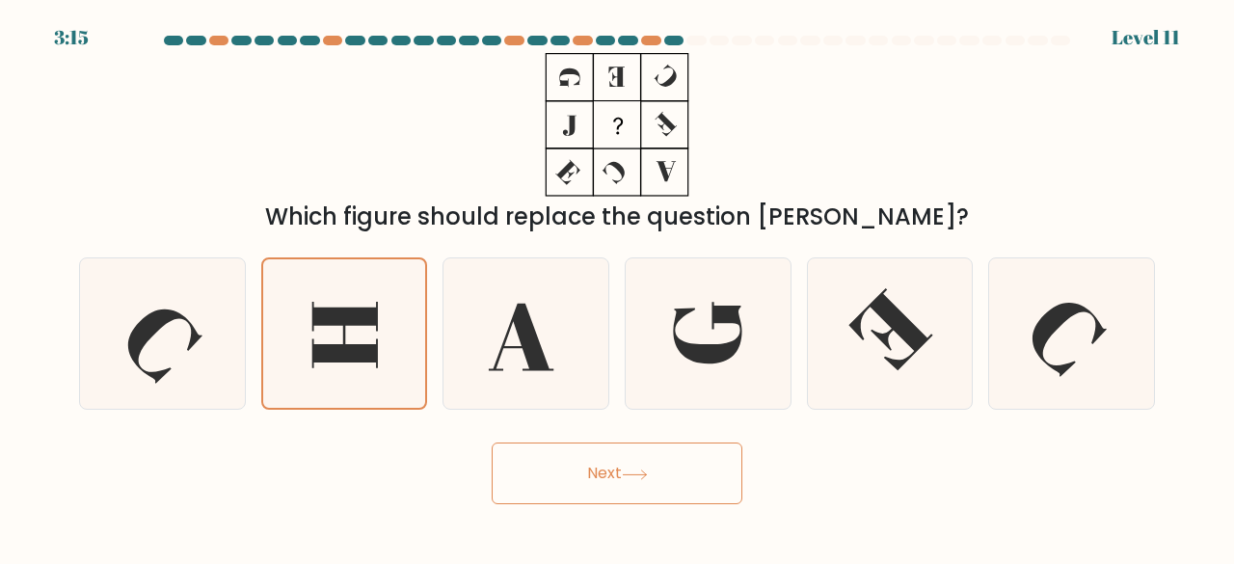
click at [625, 467] on button "Next" at bounding box center [617, 473] width 251 height 62
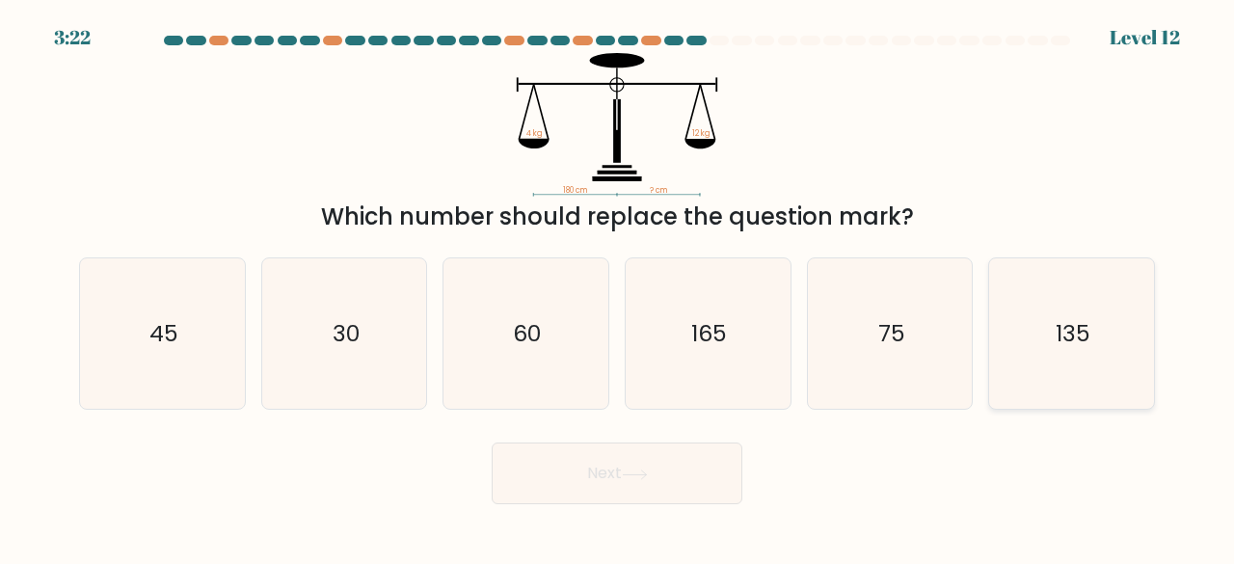
click at [1010, 351] on icon "135" at bounding box center [1071, 333] width 151 height 151
click at [618, 287] on input "f. 135" at bounding box center [617, 284] width 1 height 5
radio input "true"
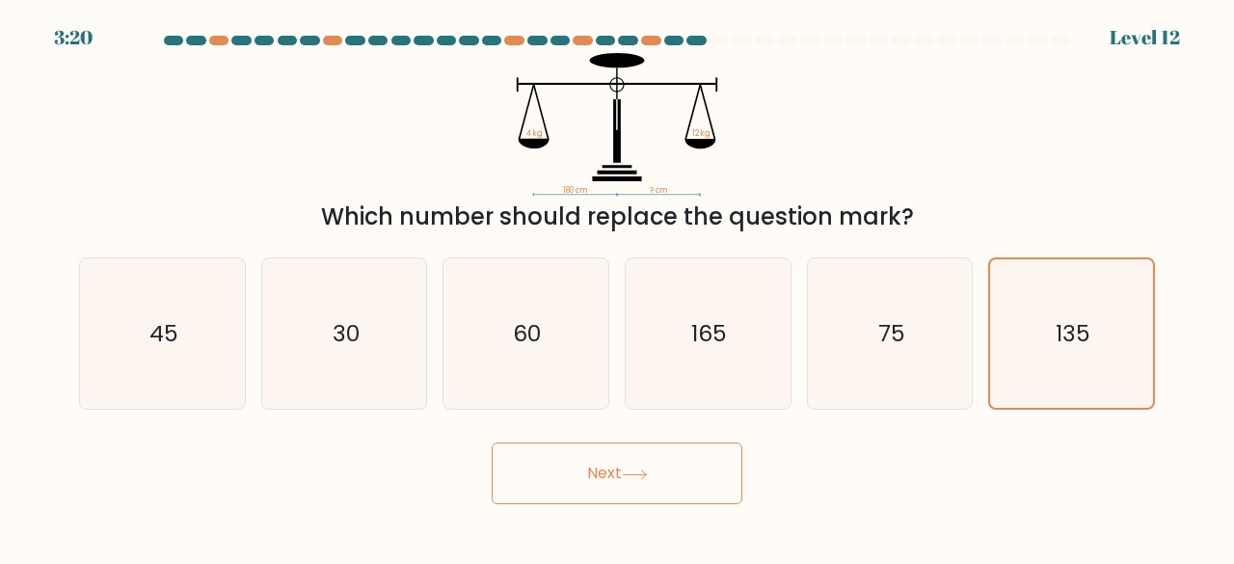
click at [603, 479] on button "Next" at bounding box center [617, 473] width 251 height 62
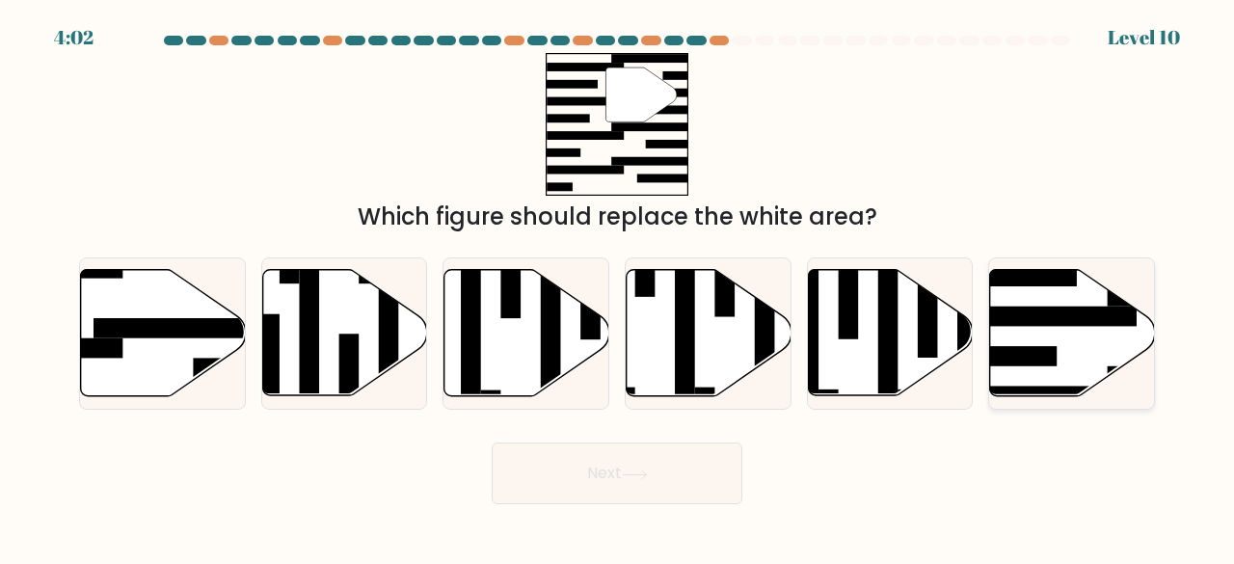
click at [1054, 363] on rect at bounding box center [1006, 356] width 99 height 20
click at [618, 287] on input "f." at bounding box center [617, 284] width 1 height 5
radio input "true"
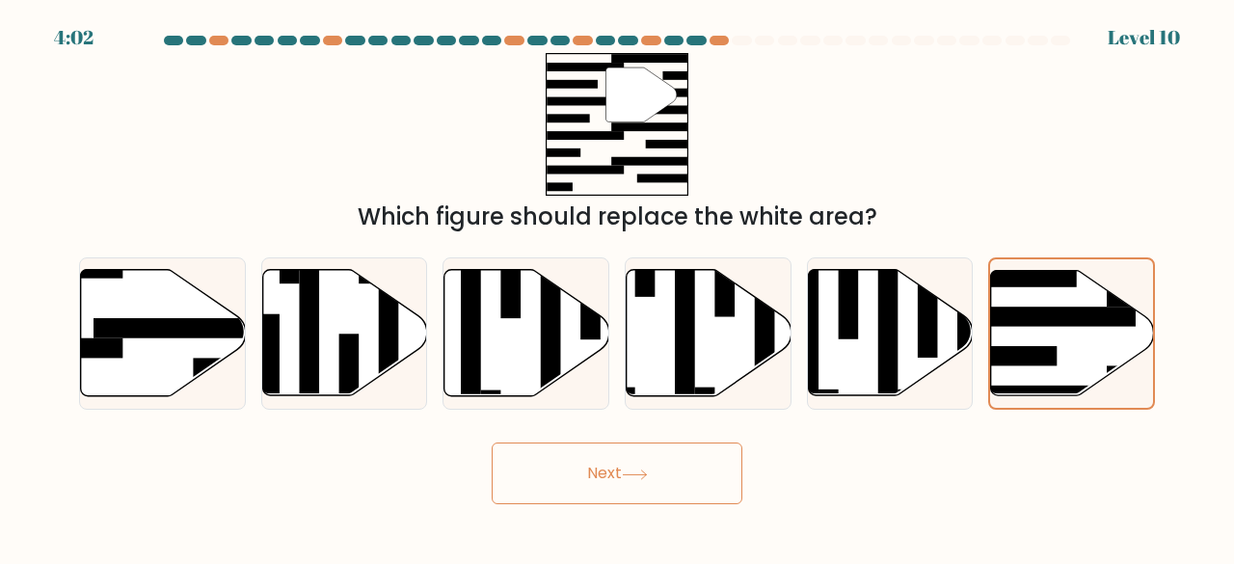
click at [686, 481] on button "Next" at bounding box center [617, 473] width 251 height 62
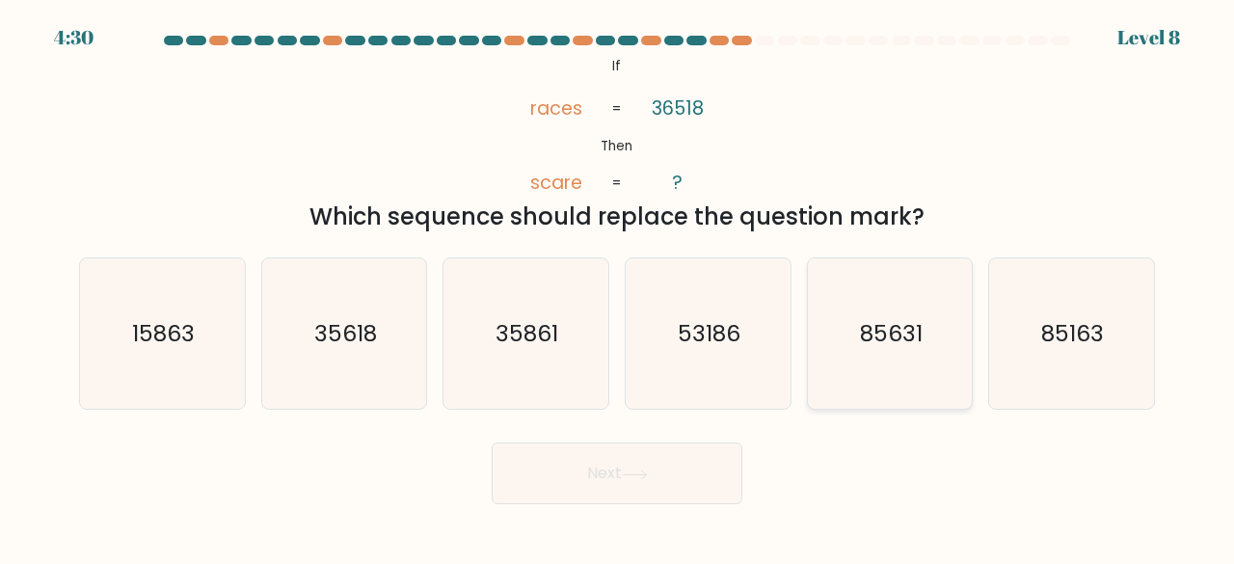
click at [834, 379] on icon "85631" at bounding box center [889, 333] width 151 height 151
click at [618, 287] on input "e. 85631" at bounding box center [617, 284] width 1 height 5
radio input "true"
click at [694, 457] on button "Next" at bounding box center [617, 473] width 251 height 62
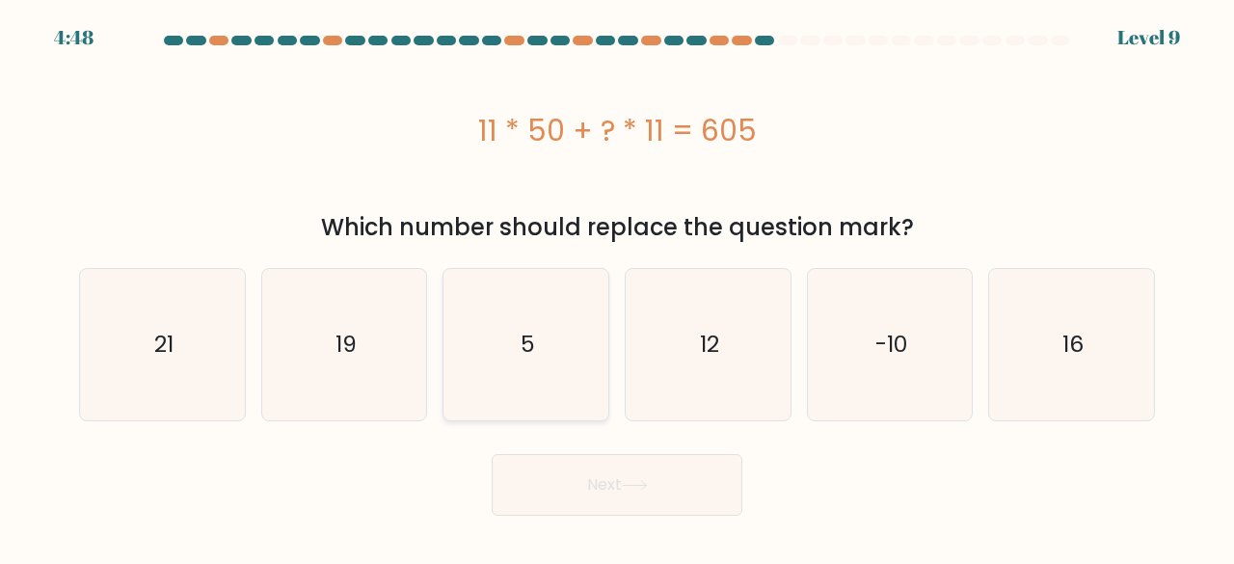
click at [491, 365] on icon "5" at bounding box center [525, 344] width 151 height 151
click at [617, 287] on input "c. 5" at bounding box center [617, 284] width 1 height 5
radio input "true"
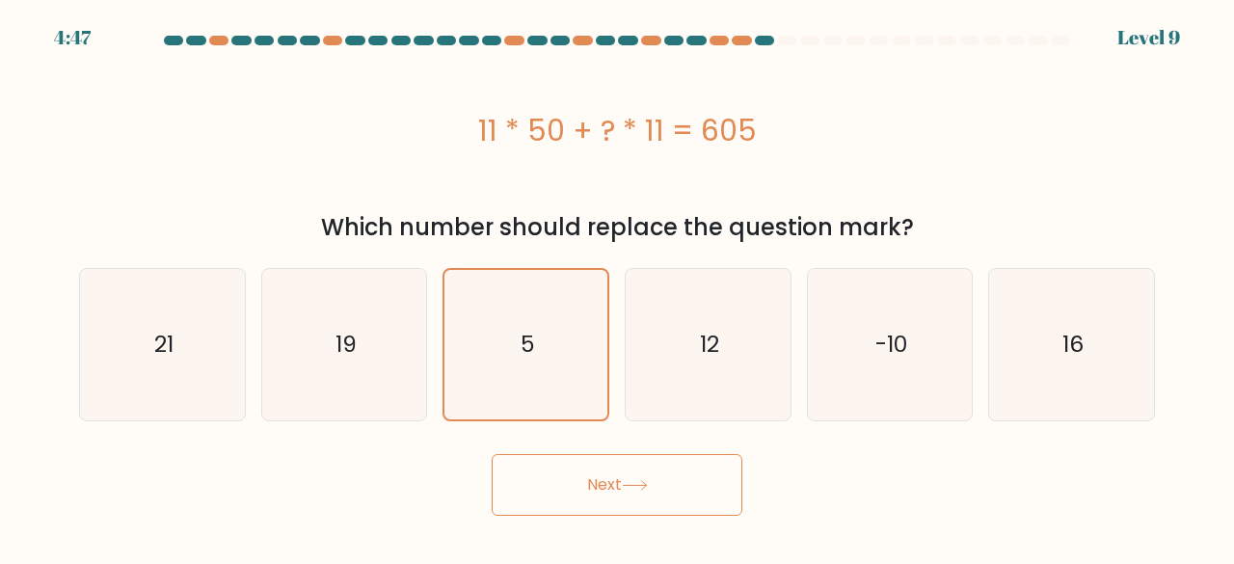
click at [614, 463] on button "Next" at bounding box center [617, 485] width 251 height 62
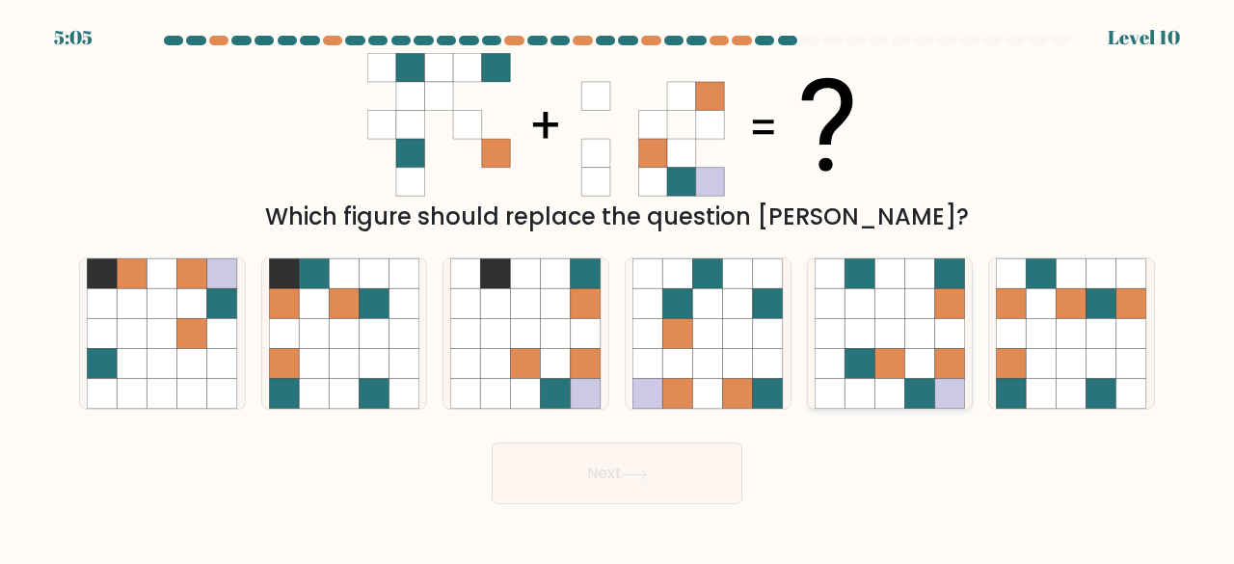
click at [882, 358] on icon at bounding box center [889, 364] width 30 height 30
click at [618, 287] on input "e." at bounding box center [617, 284] width 1 height 5
radio input "true"
click at [676, 467] on button "Next" at bounding box center [617, 473] width 251 height 62
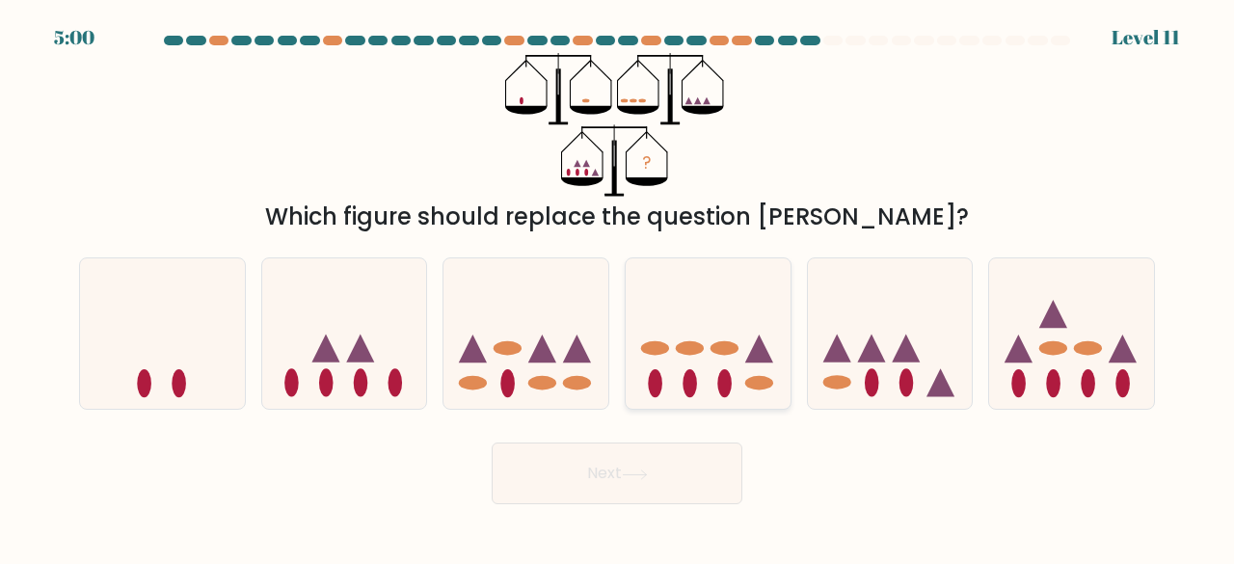
click at [740, 393] on icon at bounding box center [708, 333] width 165 height 136
click at [618, 287] on input "d." at bounding box center [617, 284] width 1 height 5
radio input "true"
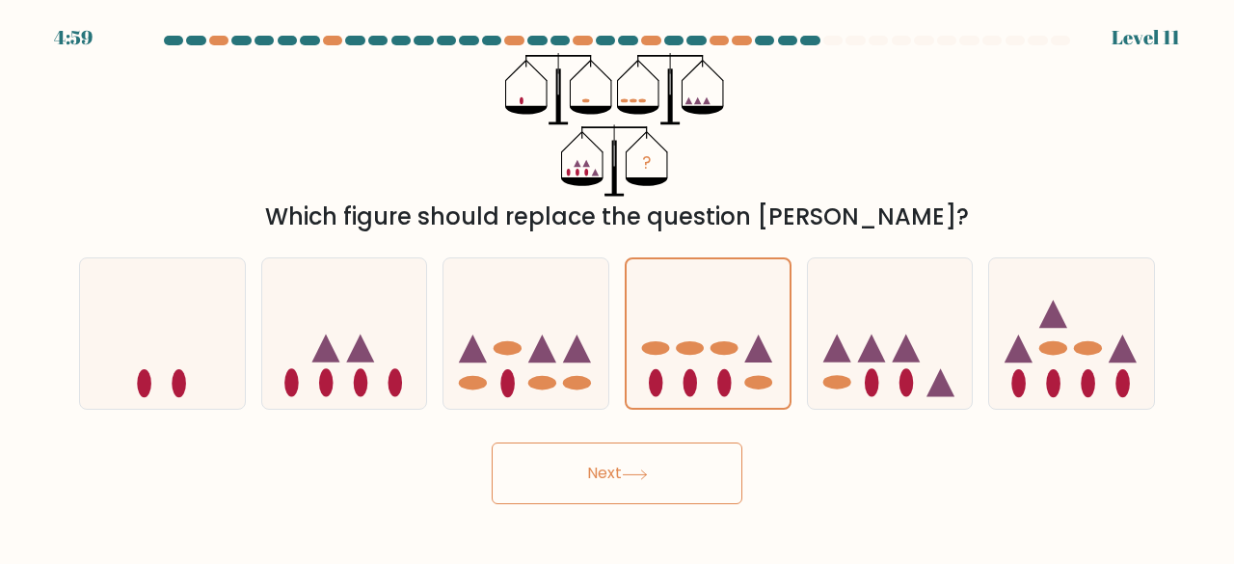
click at [729, 467] on button "Next" at bounding box center [617, 473] width 251 height 62
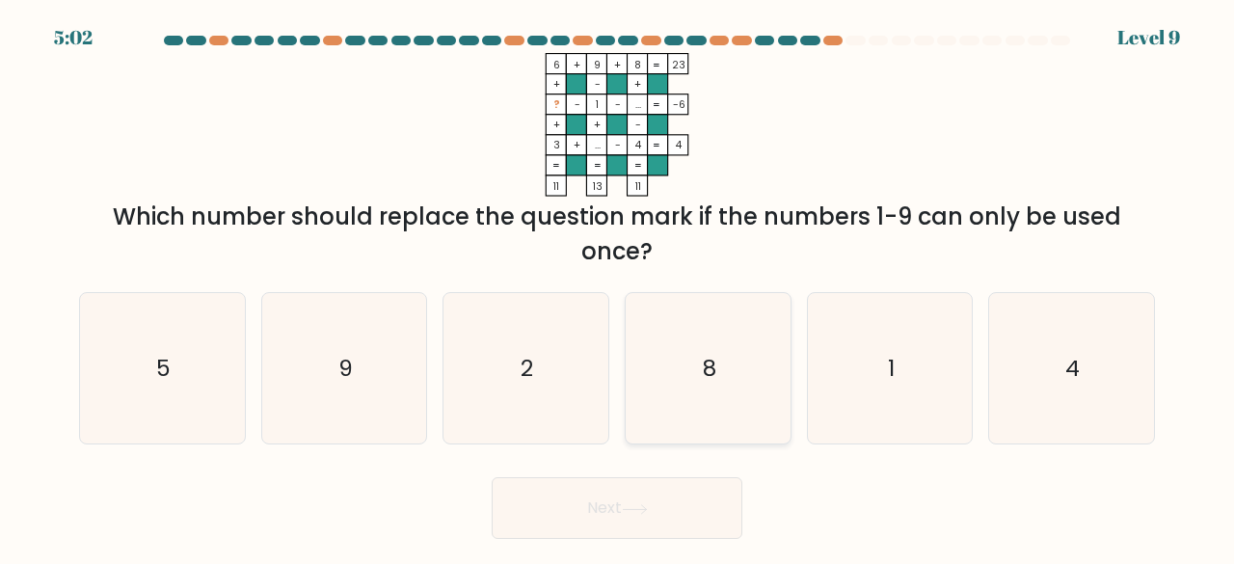
click at [681, 402] on icon "8" at bounding box center [707, 368] width 151 height 151
click at [618, 287] on input "d. 8" at bounding box center [617, 284] width 1 height 5
radio input "true"
click at [682, 481] on button "Next" at bounding box center [617, 508] width 251 height 62
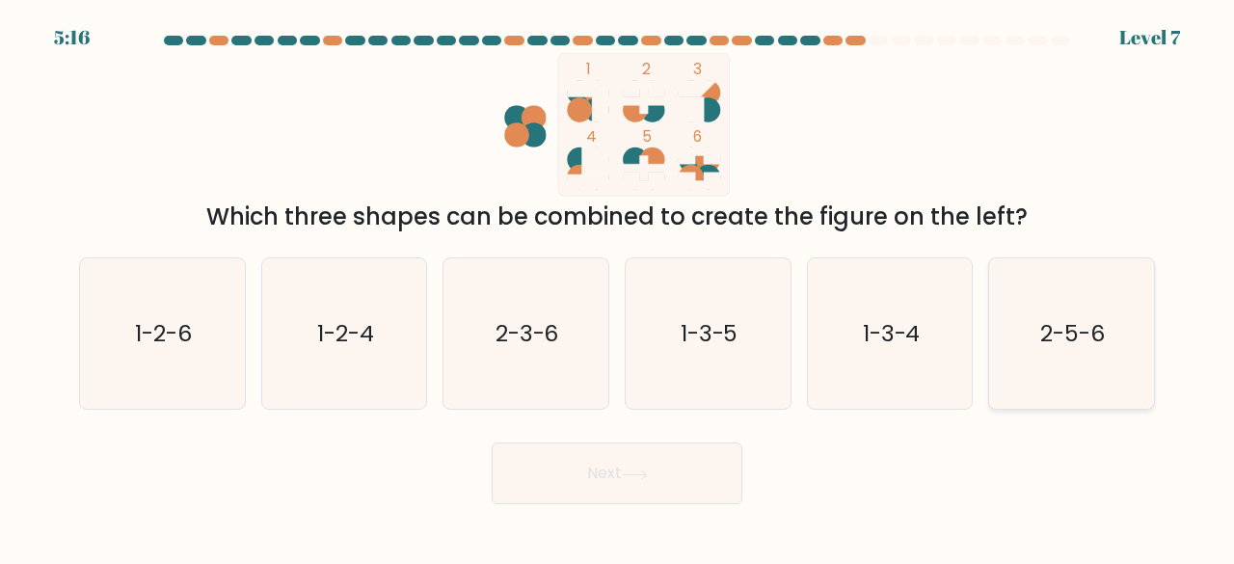
click at [1044, 376] on icon "2-5-6" at bounding box center [1071, 333] width 151 height 151
click at [618, 287] on input "f. 2-5-6" at bounding box center [617, 284] width 1 height 5
radio input "true"
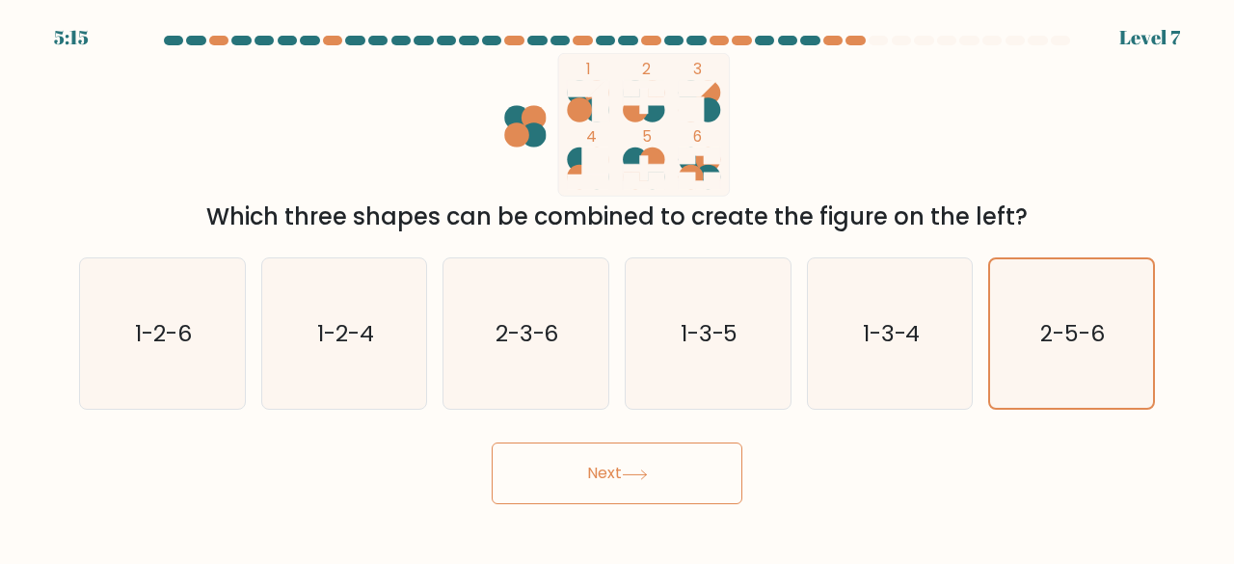
click at [653, 464] on button "Next" at bounding box center [617, 473] width 251 height 62
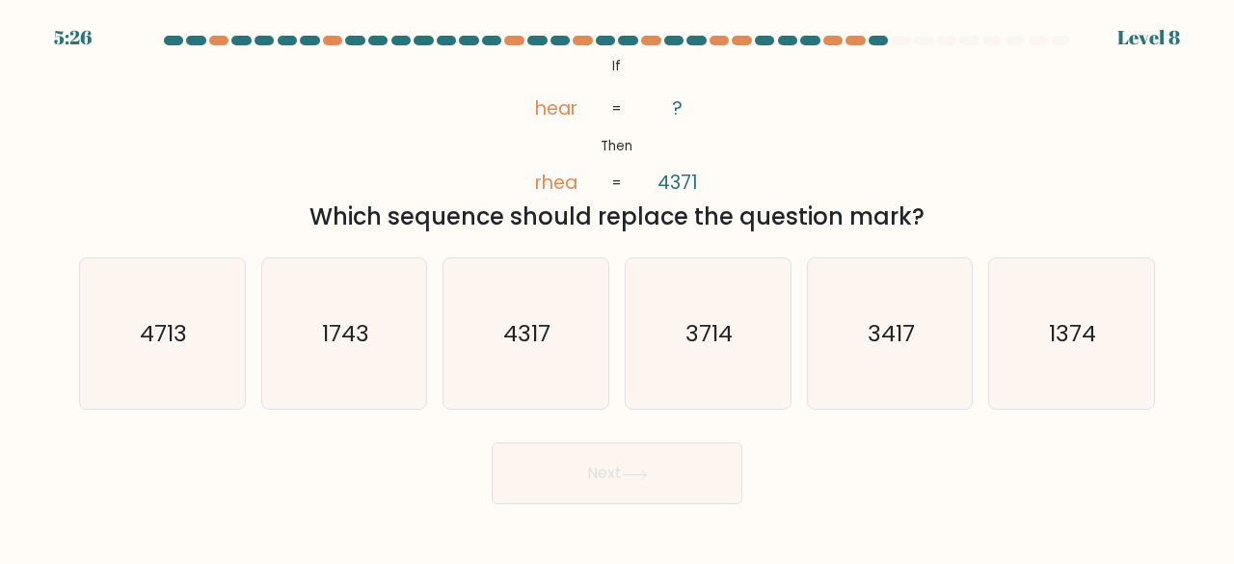
drag, startPoint x: 752, startPoint y: 383, endPoint x: 743, endPoint y: 450, distance: 68.0
click at [752, 387] on icon "3714" at bounding box center [707, 333] width 151 height 151
click at [618, 287] on input "d. 3714" at bounding box center [617, 284] width 1 height 5
radio input "true"
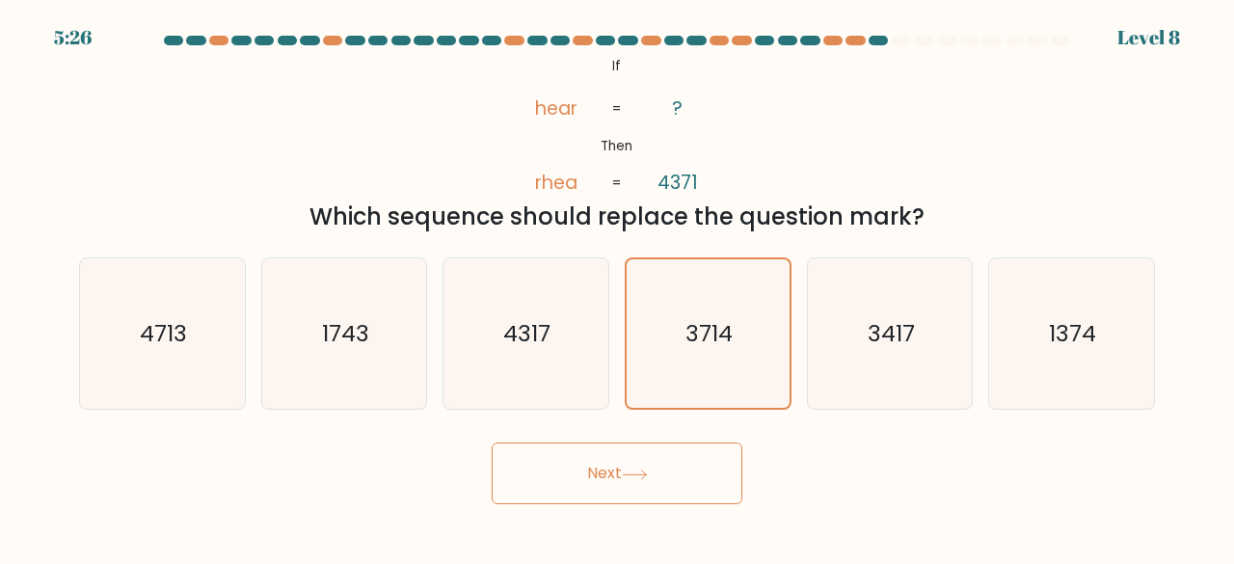
click at [698, 467] on button "Next" at bounding box center [617, 473] width 251 height 62
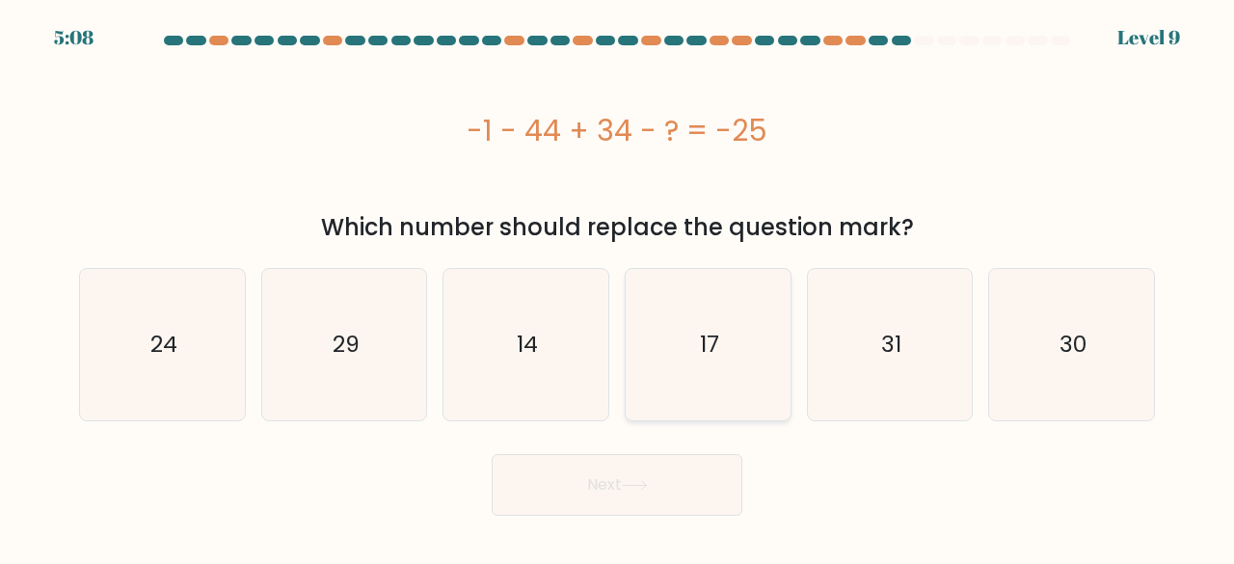
click at [741, 345] on icon "17" at bounding box center [707, 344] width 151 height 151
click at [618, 287] on input "d. 17" at bounding box center [617, 284] width 1 height 5
radio input "true"
drag, startPoint x: 659, startPoint y: 468, endPoint x: 654, endPoint y: 487, distance: 18.9
click at [659, 469] on button "Next" at bounding box center [617, 485] width 251 height 62
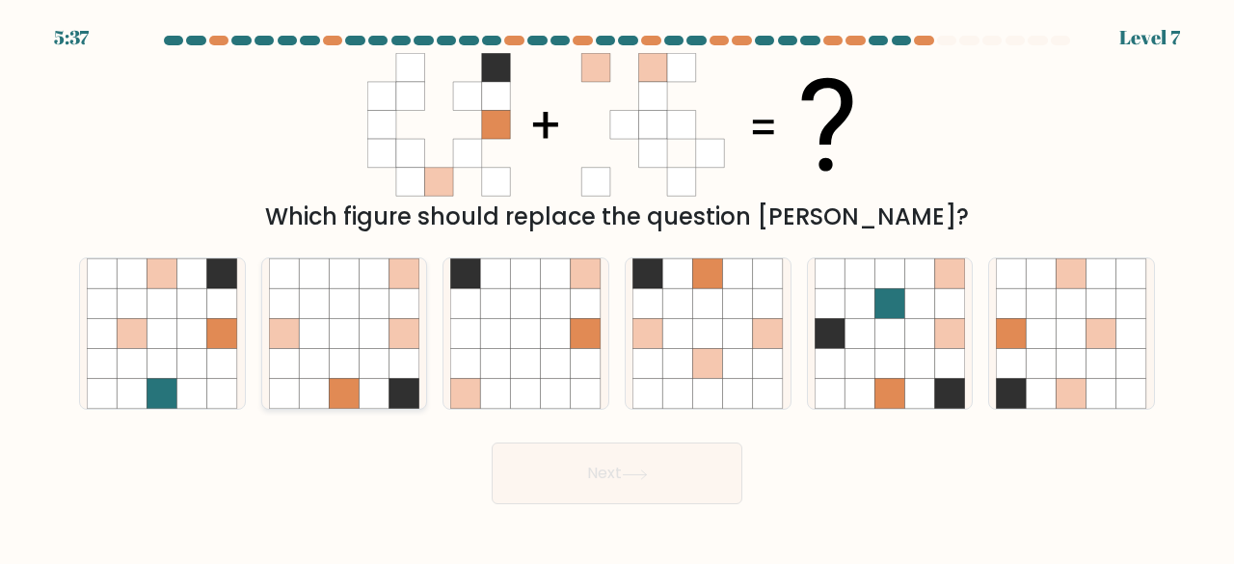
click at [386, 324] on icon at bounding box center [375, 334] width 30 height 30
click at [617, 287] on input "b." at bounding box center [617, 284] width 1 height 5
radio input "true"
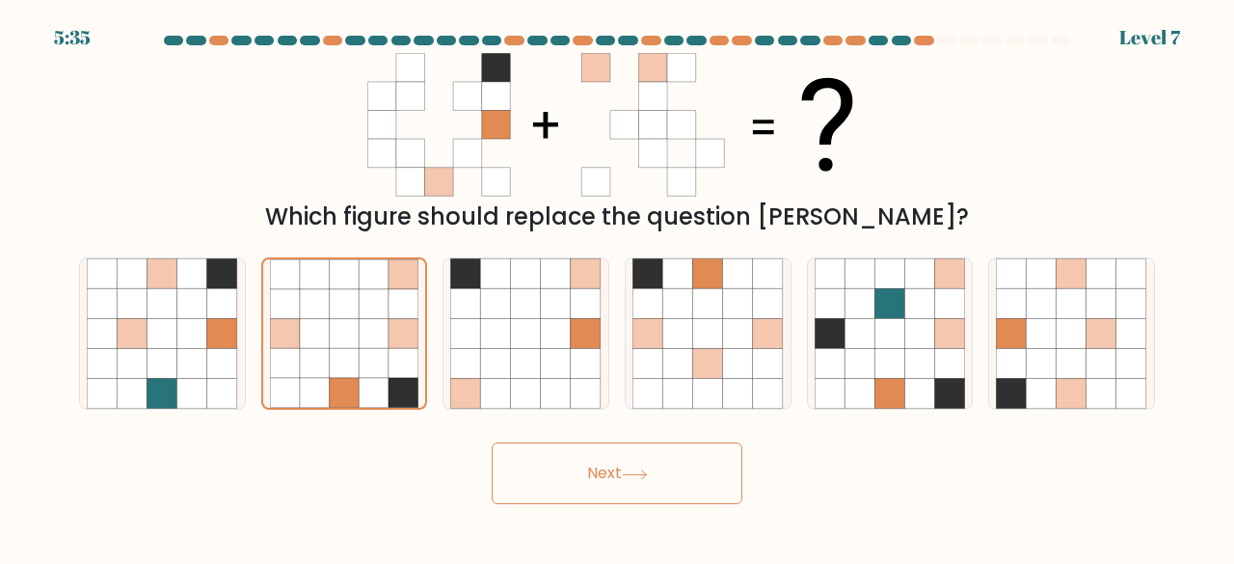
click at [679, 456] on button "Next" at bounding box center [617, 473] width 251 height 62
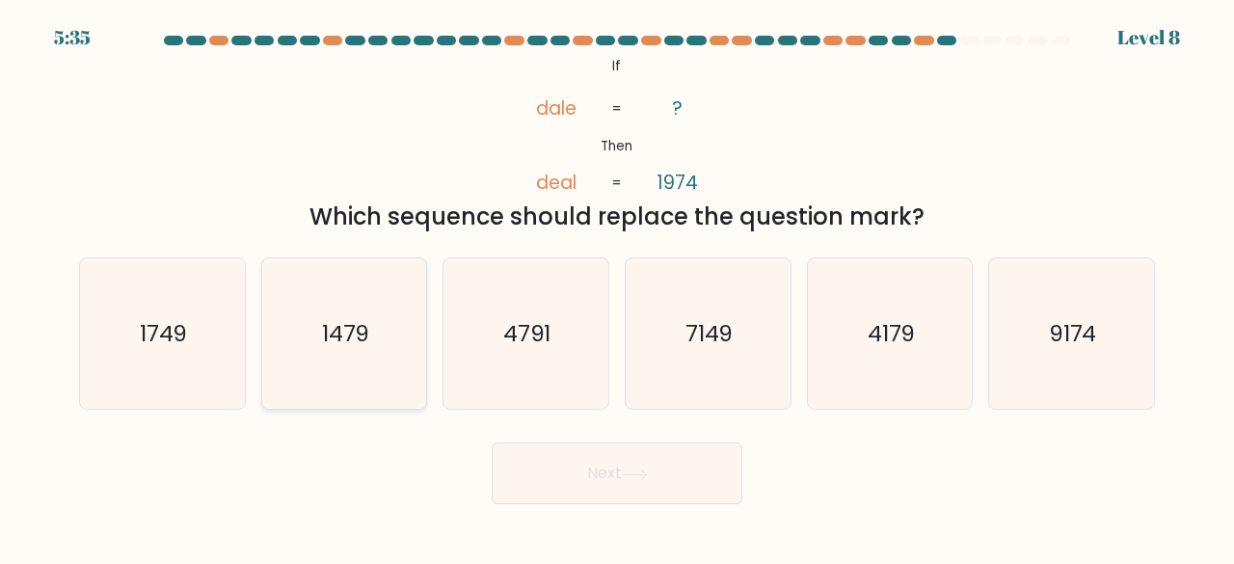
click at [416, 363] on icon "1479" at bounding box center [344, 333] width 151 height 151
click at [617, 287] on input "b. 1479" at bounding box center [617, 284] width 1 height 5
radio input "true"
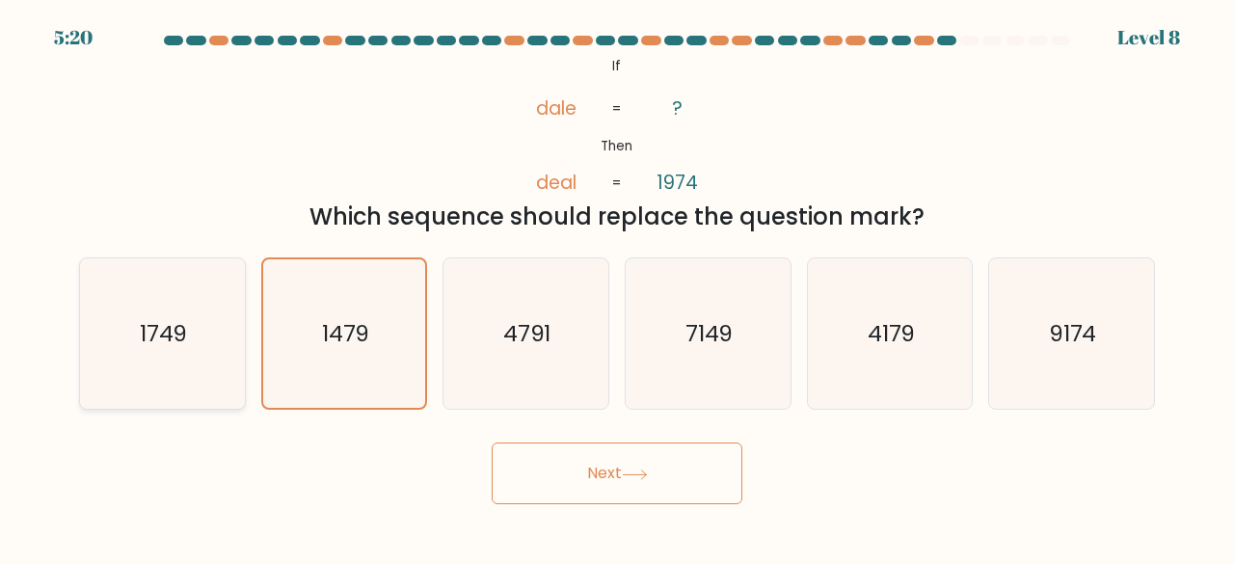
click at [191, 347] on icon "1749" at bounding box center [162, 333] width 151 height 151
click at [617, 287] on input "a. 1749" at bounding box center [617, 284] width 1 height 5
radio input "true"
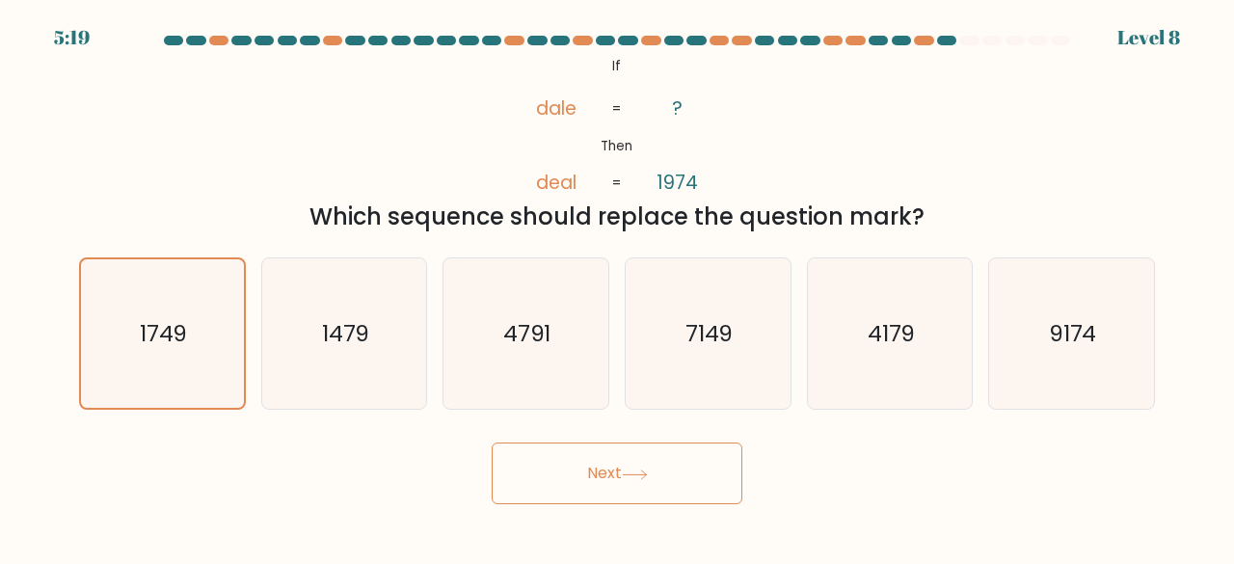
click at [634, 458] on button "Next" at bounding box center [617, 473] width 251 height 62
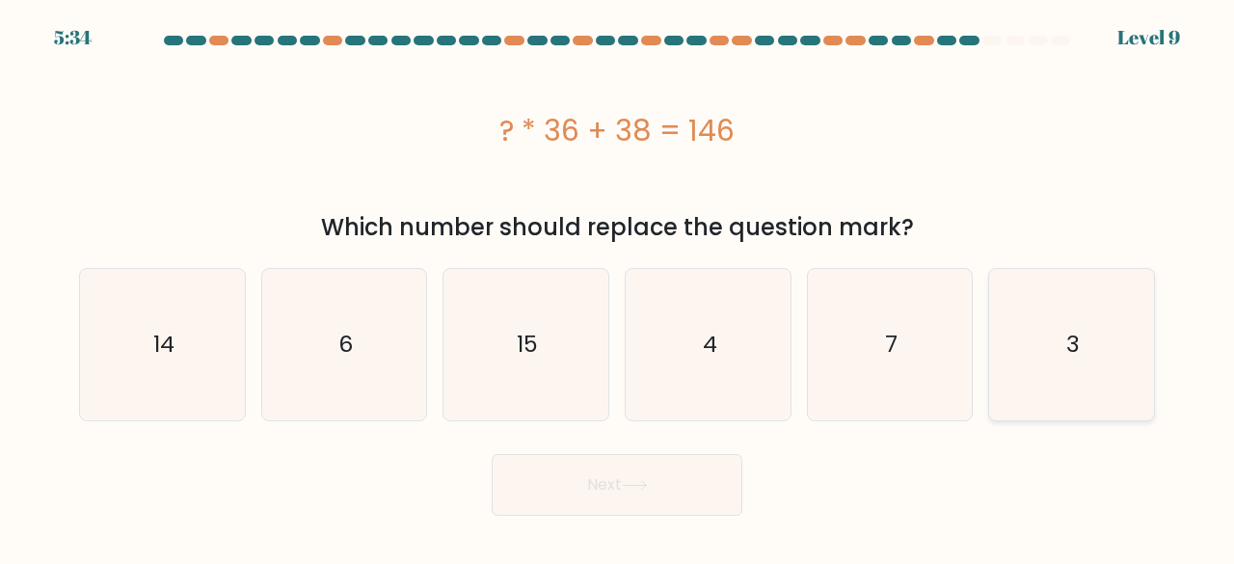
click at [1107, 385] on icon "3" at bounding box center [1071, 344] width 151 height 151
click at [618, 287] on input "f. 3" at bounding box center [617, 284] width 1 height 5
radio input "true"
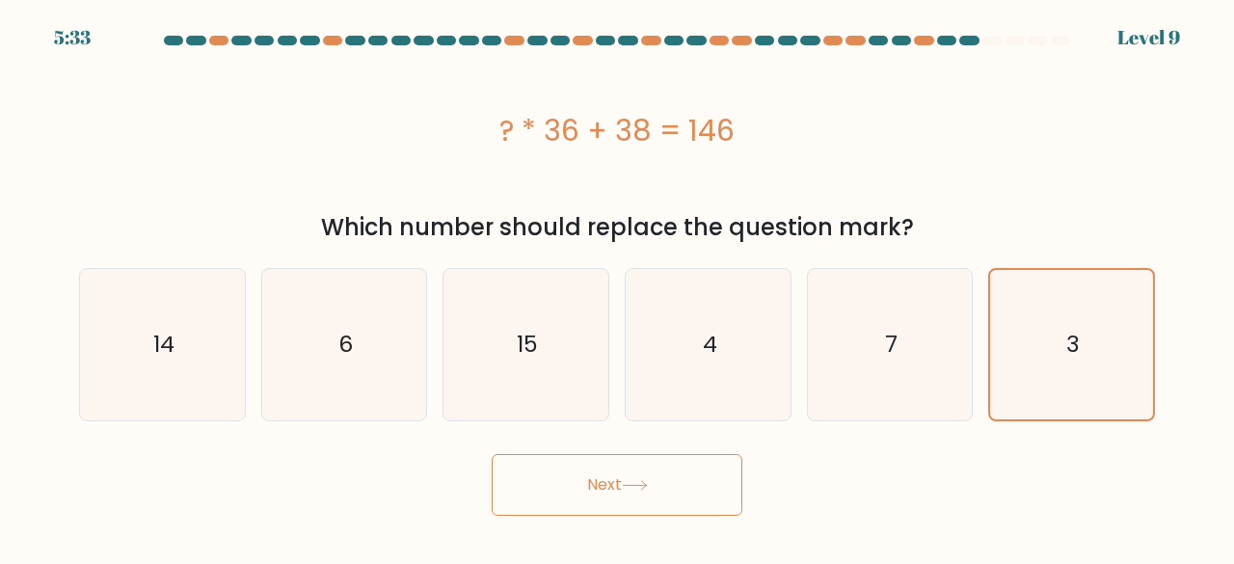
click at [580, 466] on button "Next" at bounding box center [617, 485] width 251 height 62
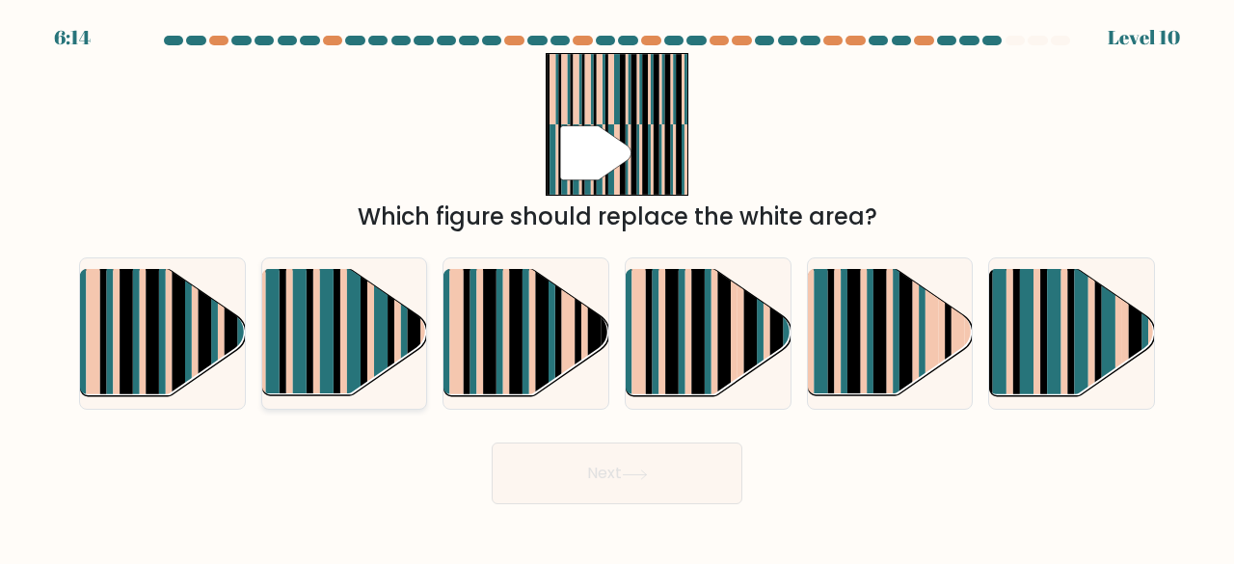
click at [360, 333] on rect at bounding box center [353, 348] width 13 height 163
click at [617, 287] on input "b." at bounding box center [617, 284] width 1 height 5
radio input "true"
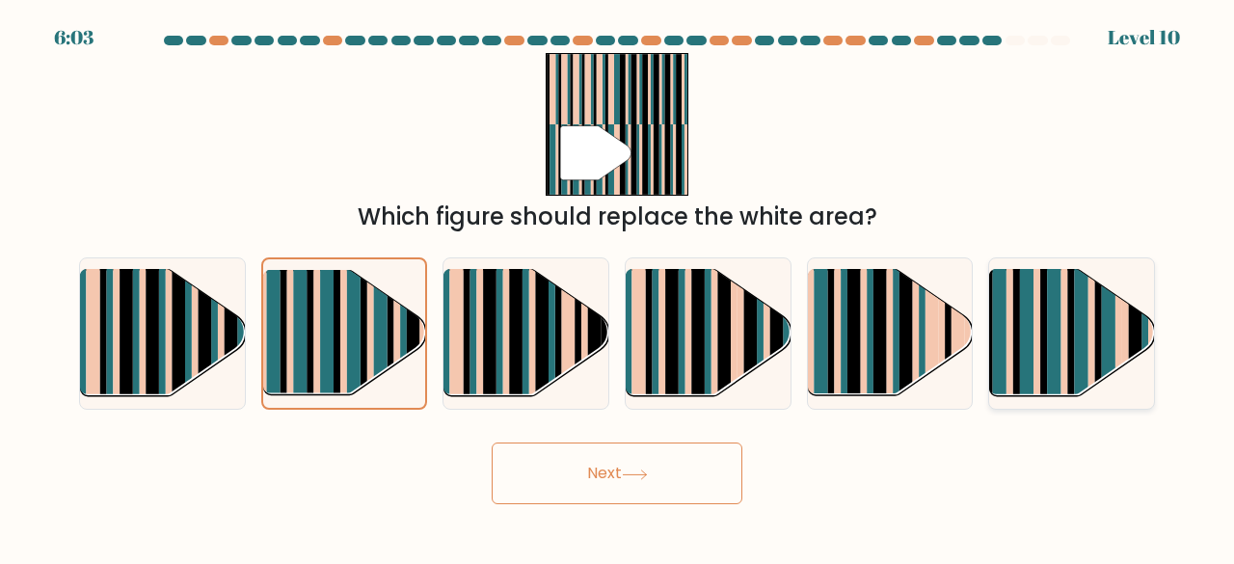
click at [1123, 328] on rect at bounding box center [1125, 348] width 7 height 163
click at [618, 287] on input "f." at bounding box center [617, 284] width 1 height 5
radio input "true"
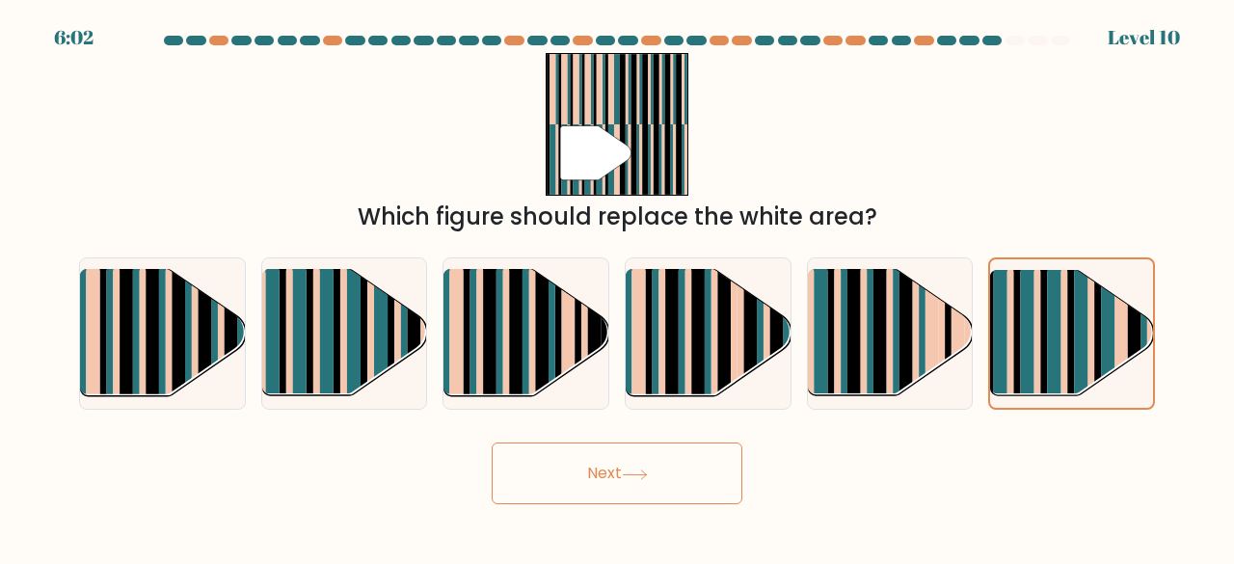
click at [713, 469] on button "Next" at bounding box center [617, 473] width 251 height 62
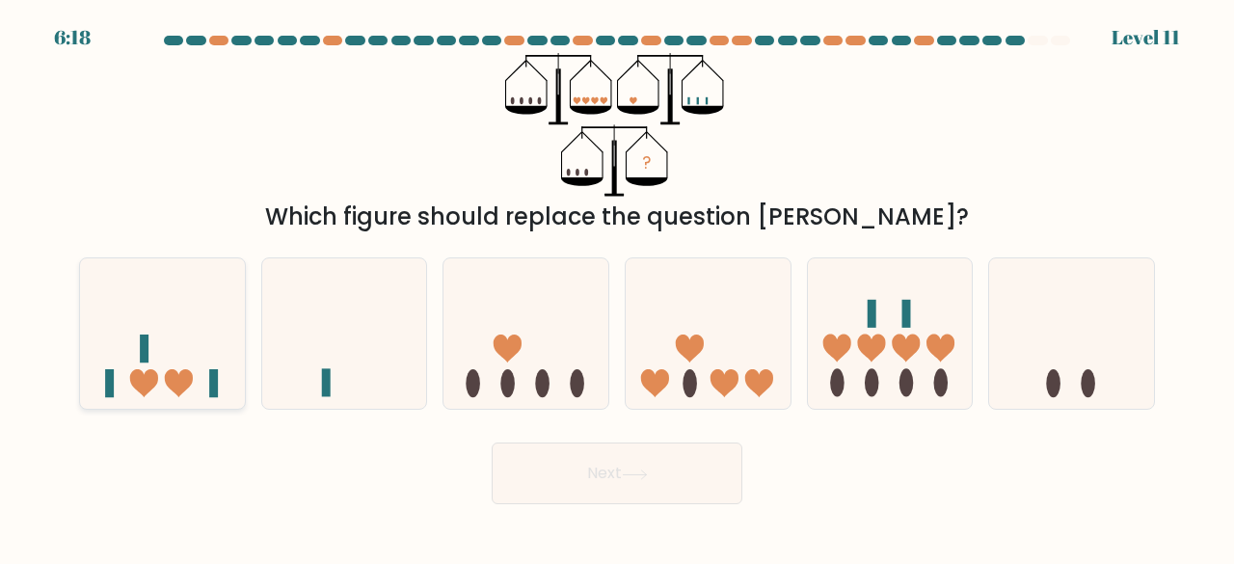
click at [152, 375] on icon at bounding box center [144, 383] width 28 height 28
click at [617, 287] on input "a." at bounding box center [617, 284] width 1 height 5
radio input "true"
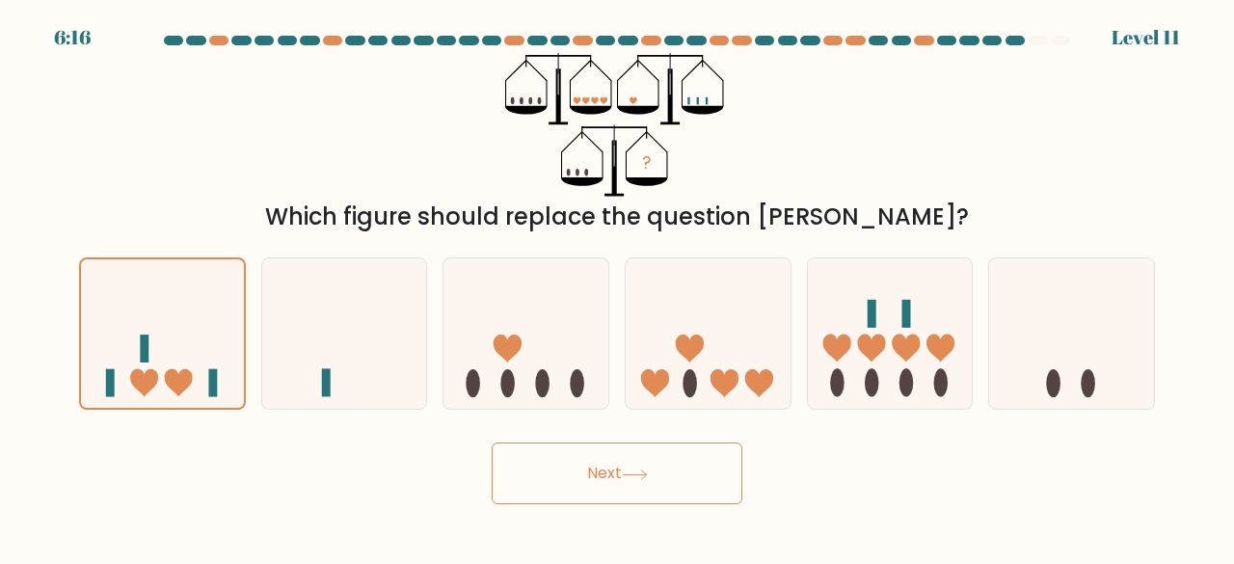
click at [628, 437] on div "Next" at bounding box center [616, 468] width 1099 height 71
click at [627, 452] on button "Next" at bounding box center [617, 473] width 251 height 62
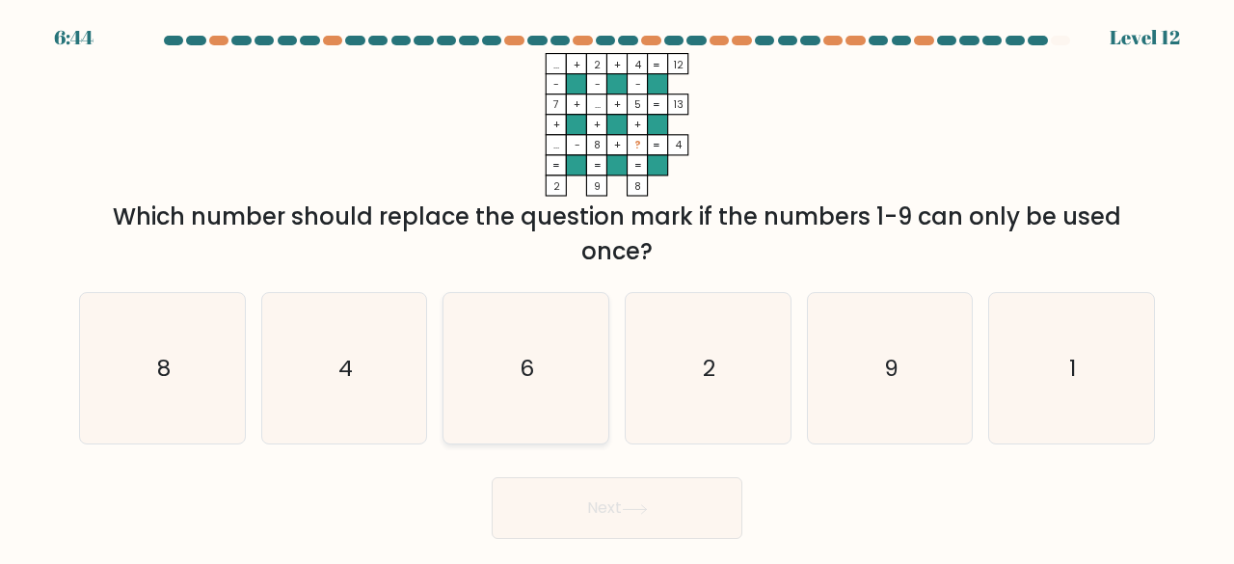
drag, startPoint x: 467, startPoint y: 375, endPoint x: 561, endPoint y: 414, distance: 102.4
click at [458, 375] on icon "6" at bounding box center [525, 368] width 151 height 151
click at [617, 287] on input "c. 6" at bounding box center [617, 284] width 1 height 5
radio input "true"
click at [692, 431] on icon "2" at bounding box center [707, 368] width 151 height 151
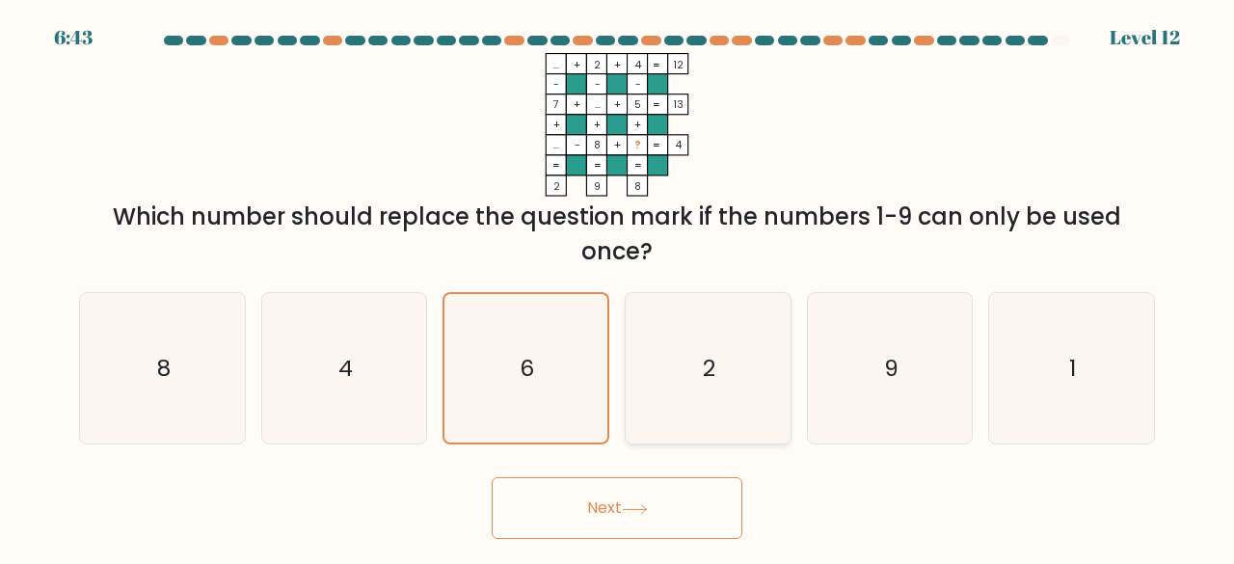
click at [618, 287] on input "d. 2" at bounding box center [617, 284] width 1 height 5
radio input "true"
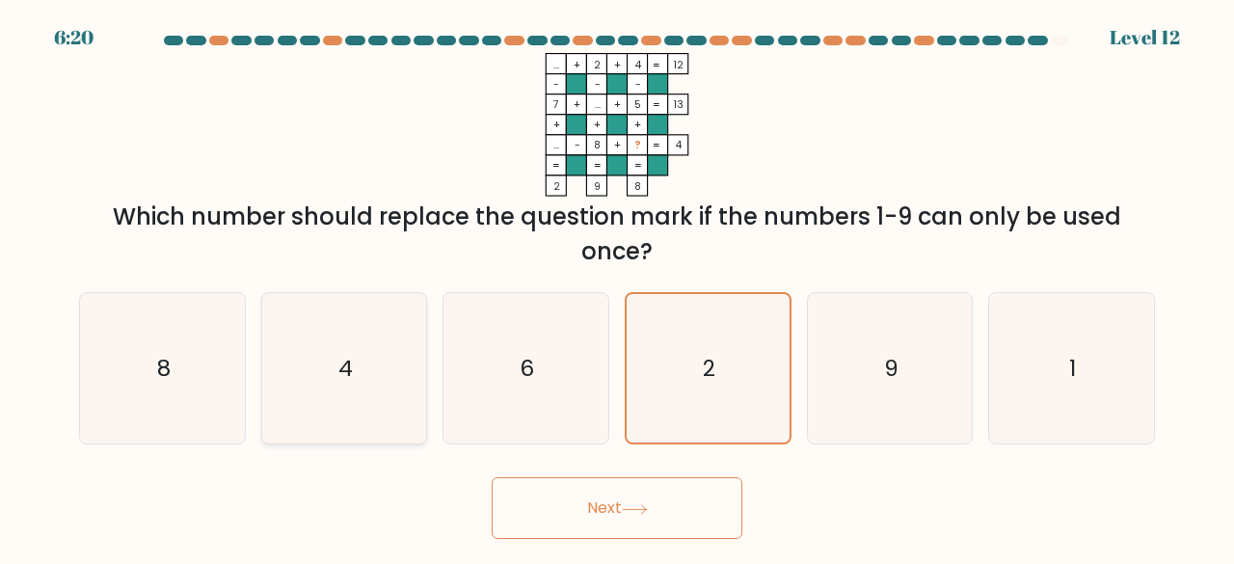
drag, startPoint x: 251, startPoint y: 323, endPoint x: 346, endPoint y: 365, distance: 104.4
click at [268, 339] on div "a. 8 b. 4 c. 6 d." at bounding box center [616, 361] width 1091 height 169
click at [346, 365] on text "4" at bounding box center [345, 368] width 14 height 32
click at [617, 287] on input "b. 4" at bounding box center [617, 284] width 1 height 5
radio input "true"
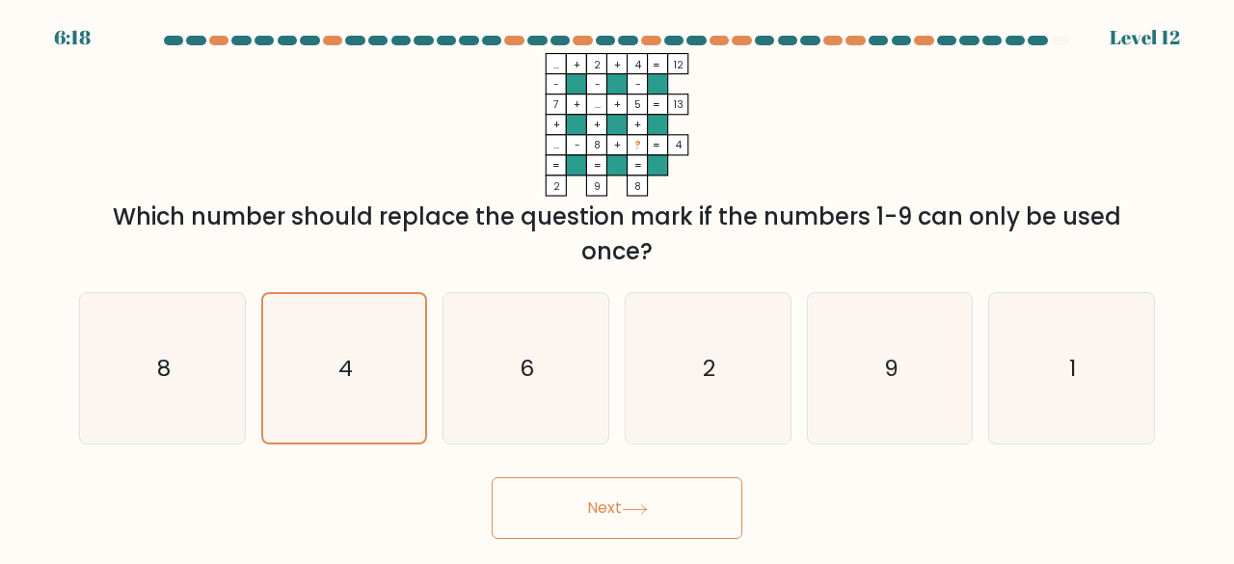
click at [636, 497] on button "Next" at bounding box center [617, 508] width 251 height 62
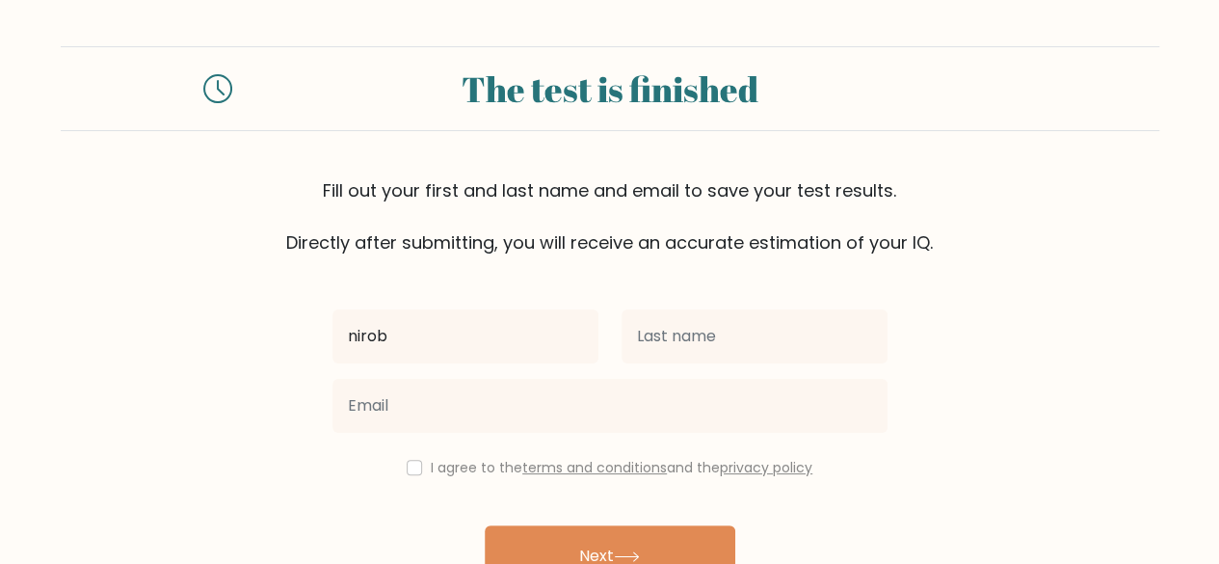
type input "nirob"
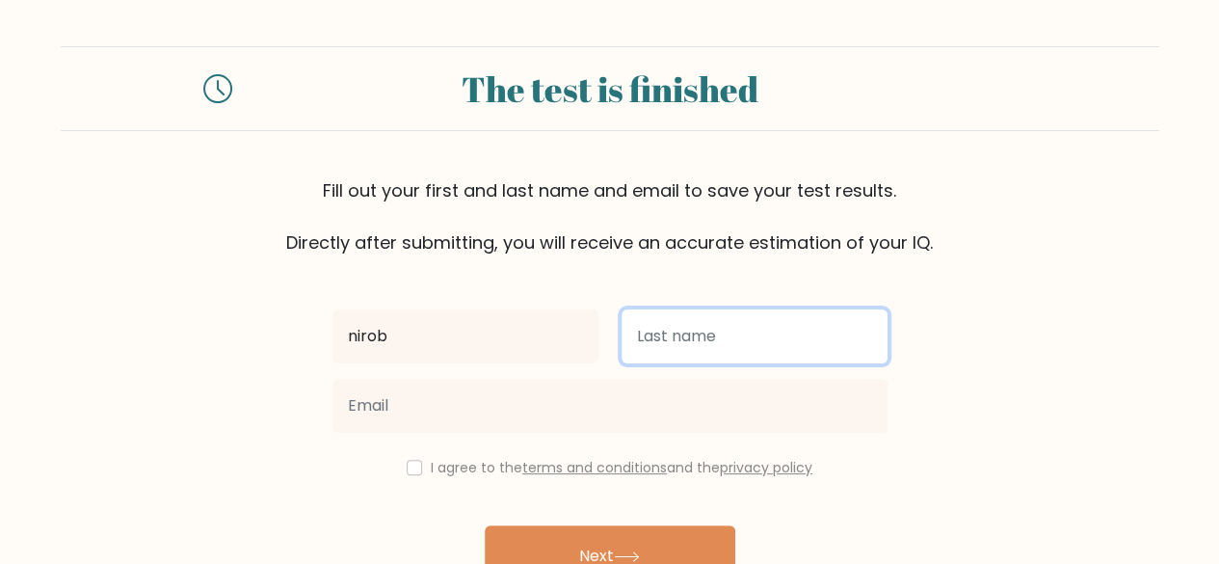
click at [719, 348] on input "text" at bounding box center [755, 336] width 266 height 54
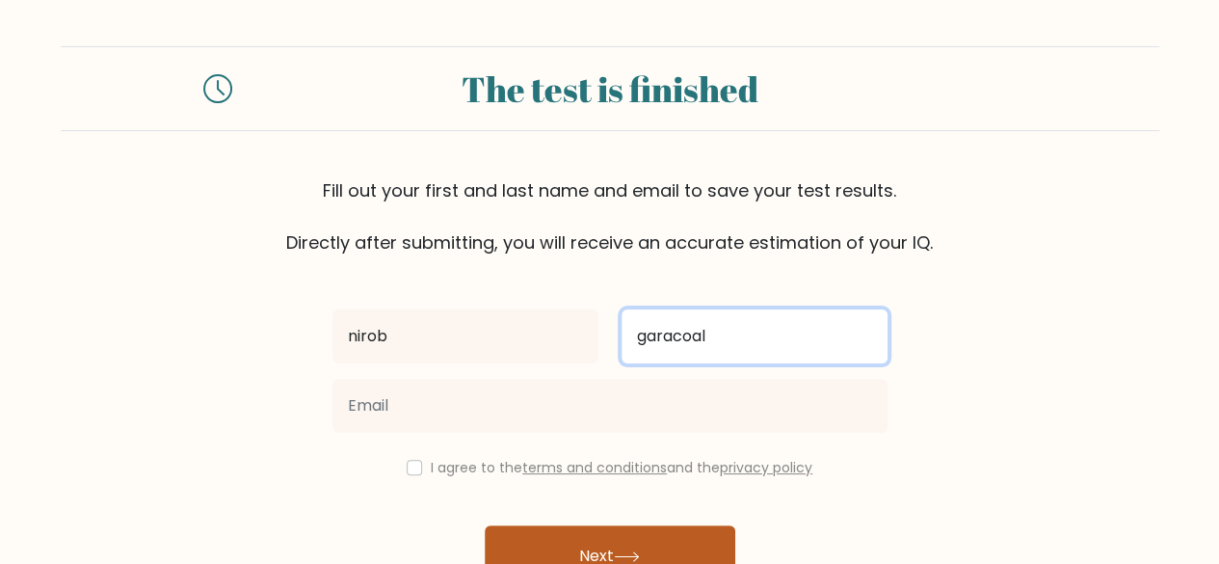
type input "garacoal"
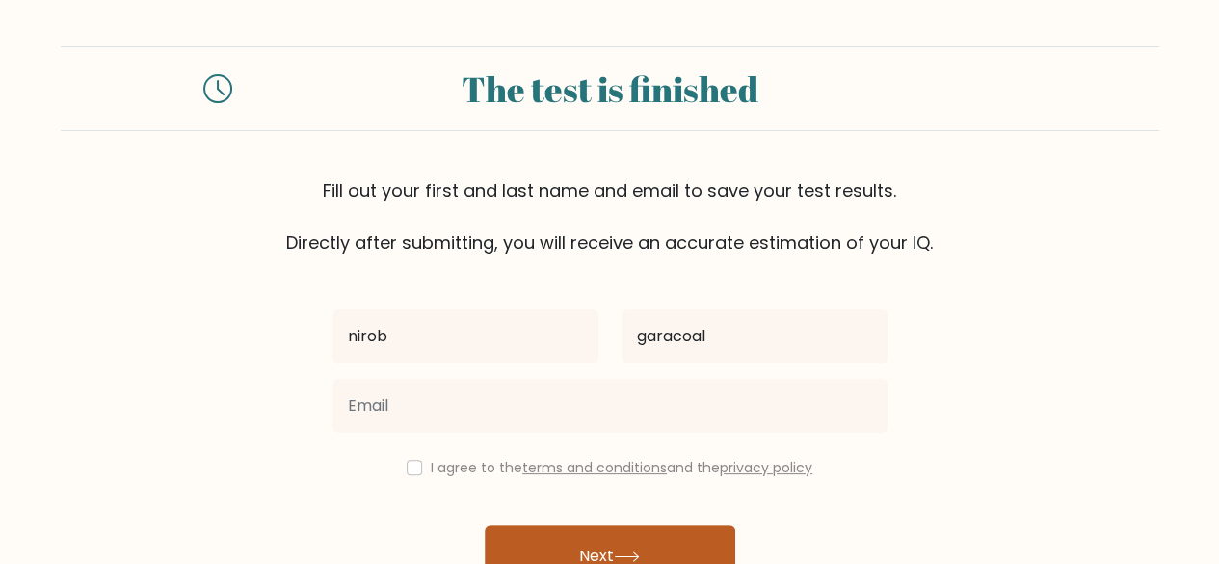
click at [516, 547] on button "Next" at bounding box center [610, 556] width 251 height 62
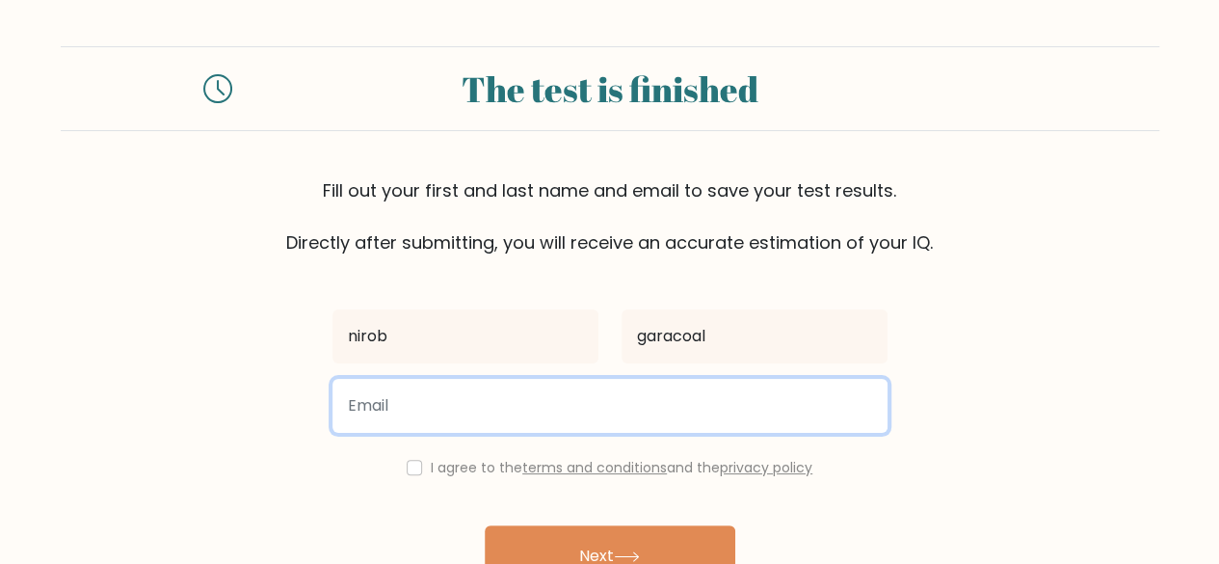
click at [470, 402] on input "email" at bounding box center [610, 406] width 555 height 54
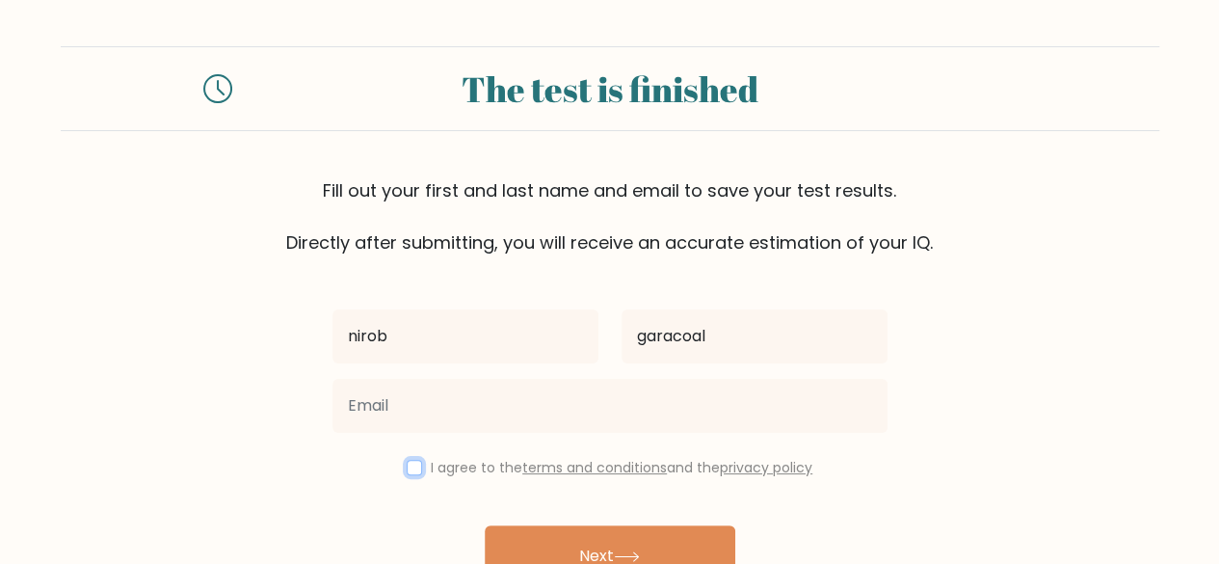
click at [410, 463] on input "checkbox" at bounding box center [414, 467] width 15 height 15
checkbox input "true"
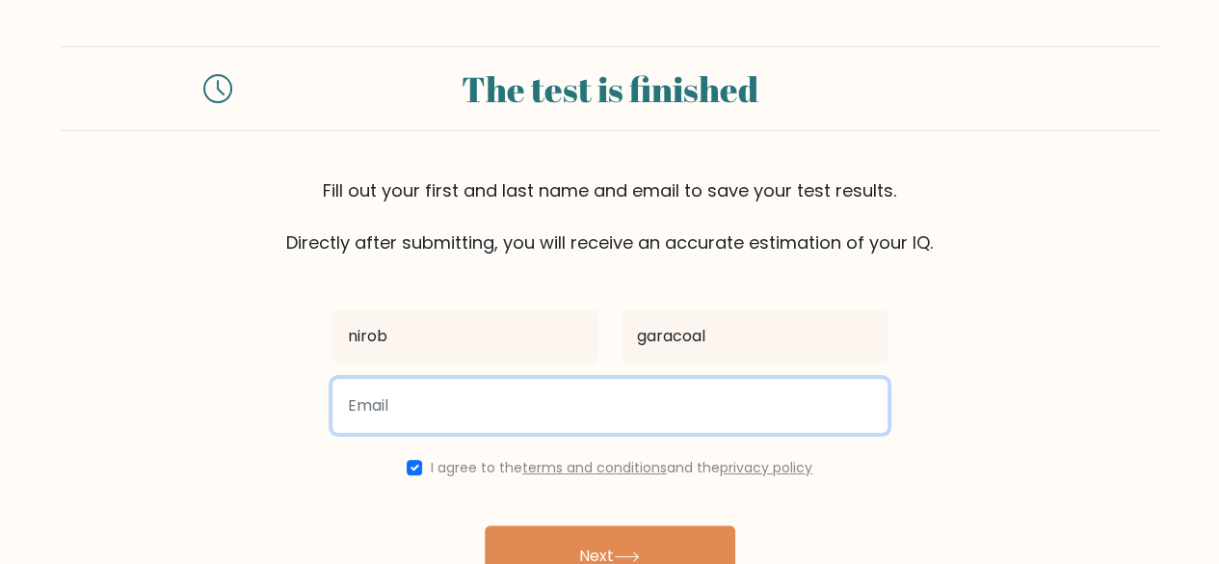
click at [436, 388] on input "email" at bounding box center [610, 406] width 555 height 54
type input "m"
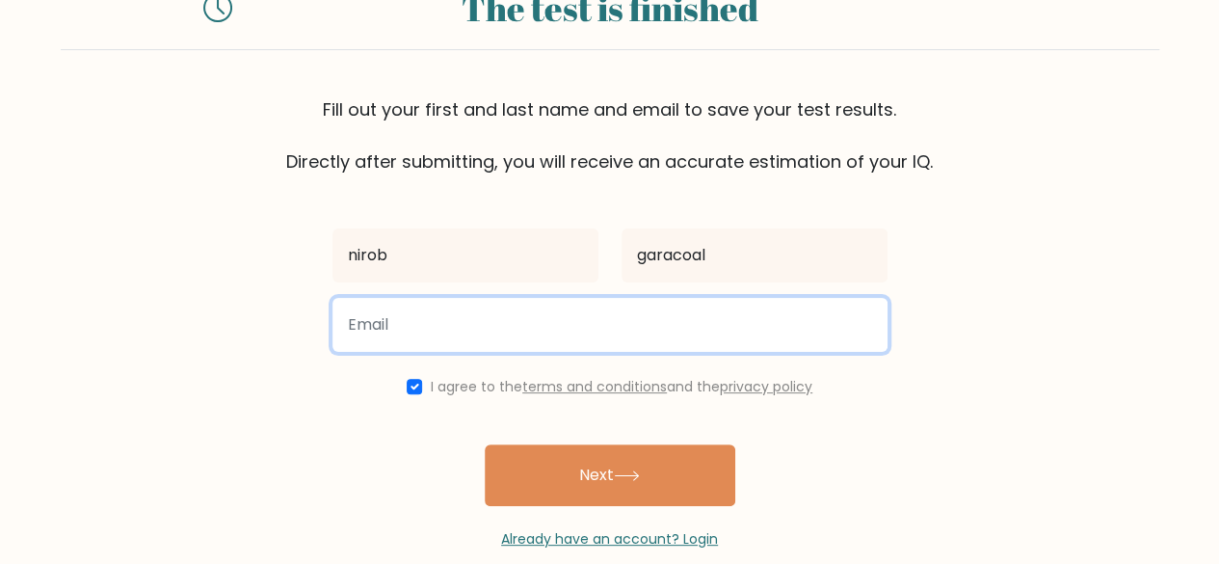
scroll to position [111, 0]
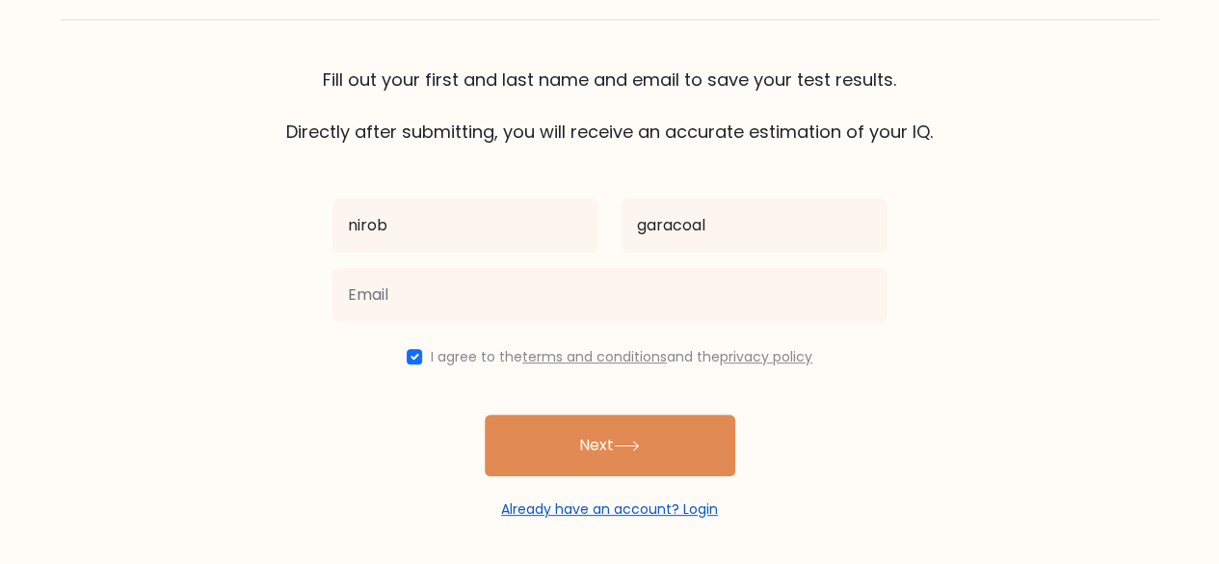
click at [594, 516] on link "Already have an account? Login" at bounding box center [609, 508] width 217 height 19
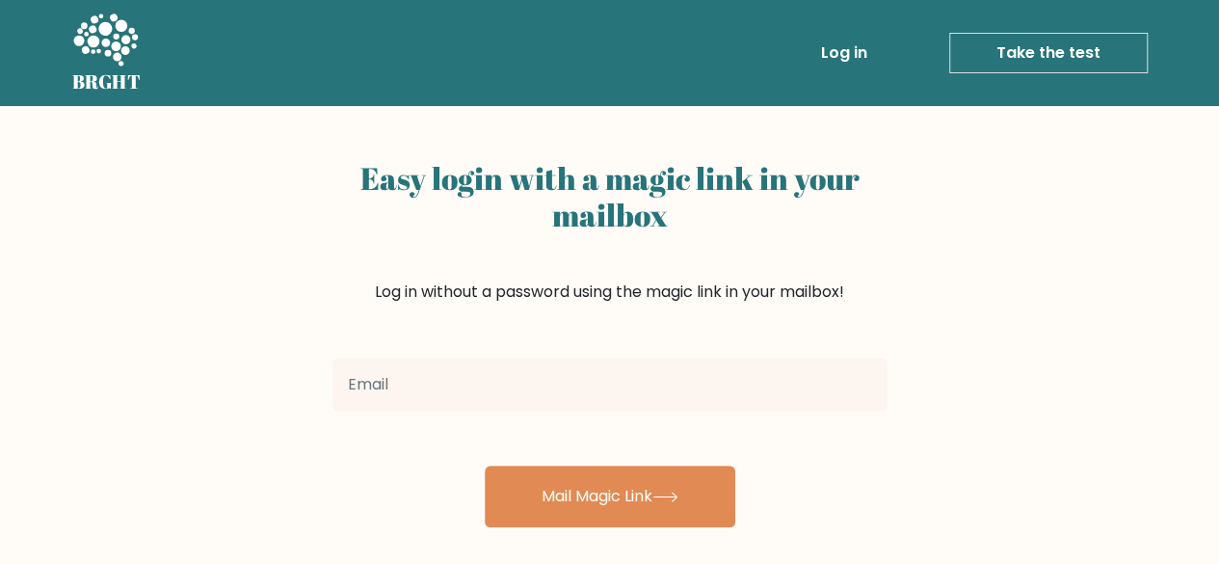
click at [1071, 49] on link "Take the test" at bounding box center [1048, 53] width 199 height 40
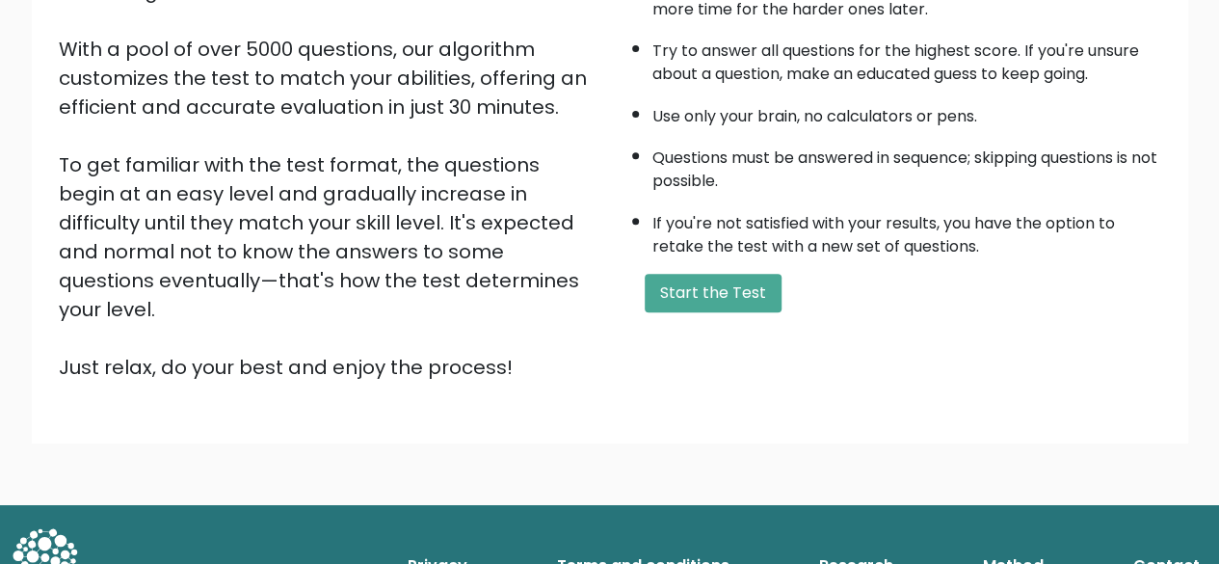
scroll to position [318, 0]
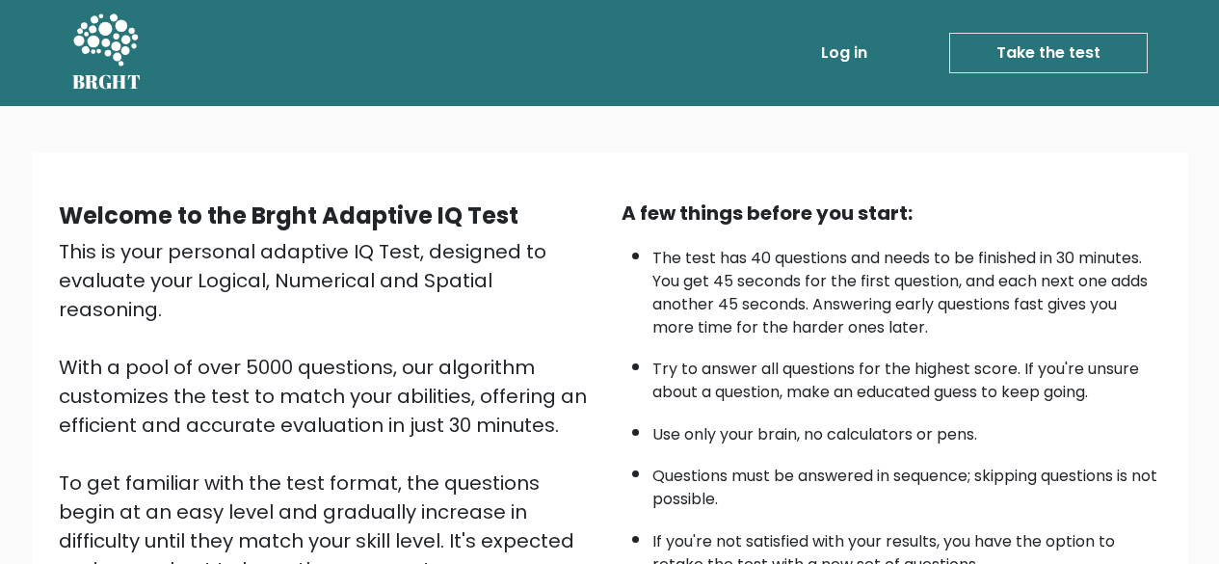
scroll to position [318, 0]
